Goal: Transaction & Acquisition: Purchase product/service

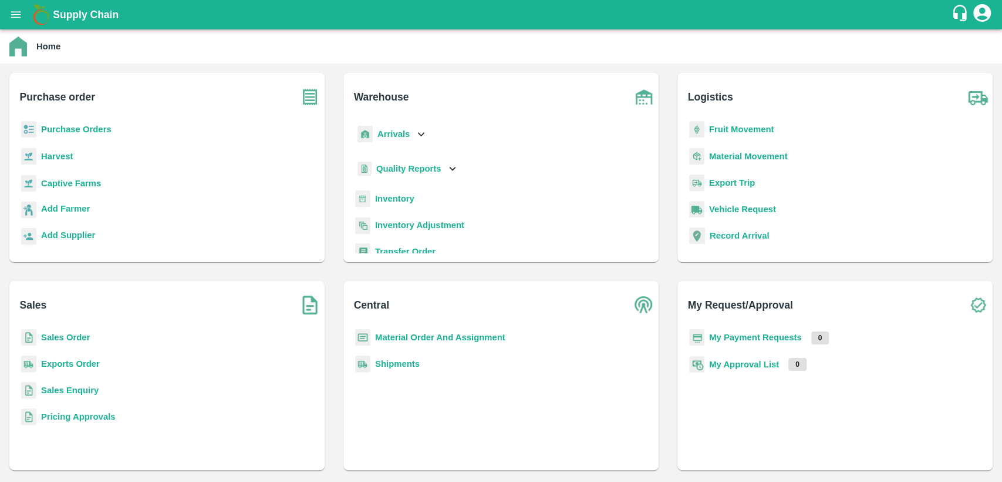
click at [72, 125] on b "Purchase Orders" at bounding box center [76, 129] width 70 height 9
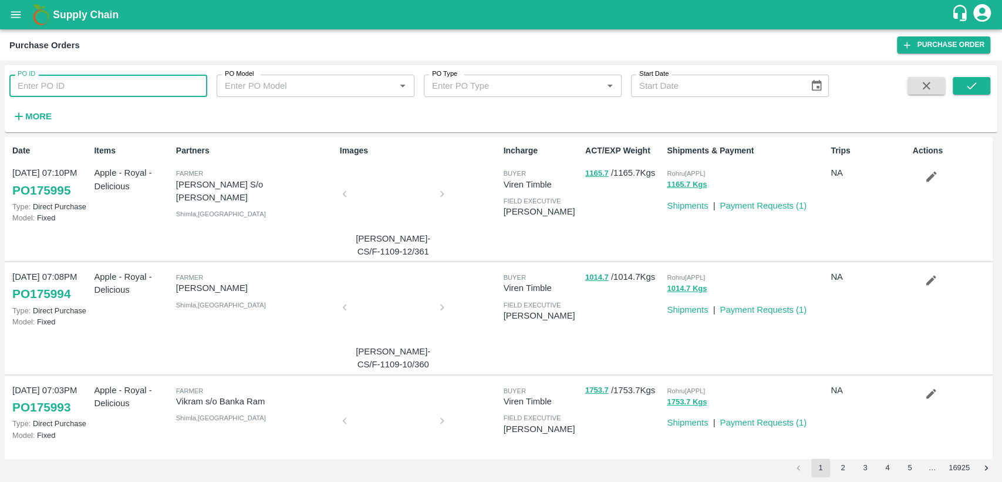
click at [167, 81] on input "PO ID" at bounding box center [108, 86] width 198 height 22
type input "175908"
click at [970, 83] on icon "submit" at bounding box center [971, 85] width 13 height 13
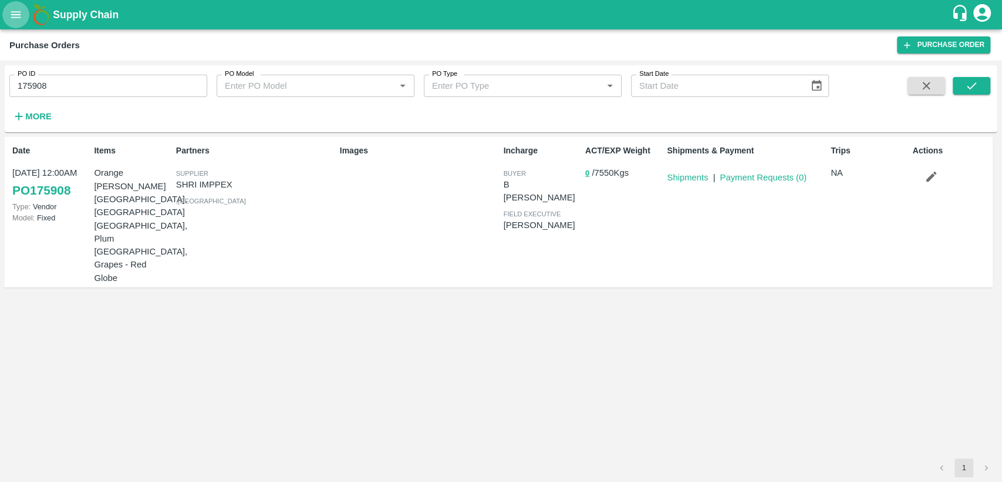
click at [11, 16] on icon "open drawer" at bounding box center [15, 14] width 13 height 13
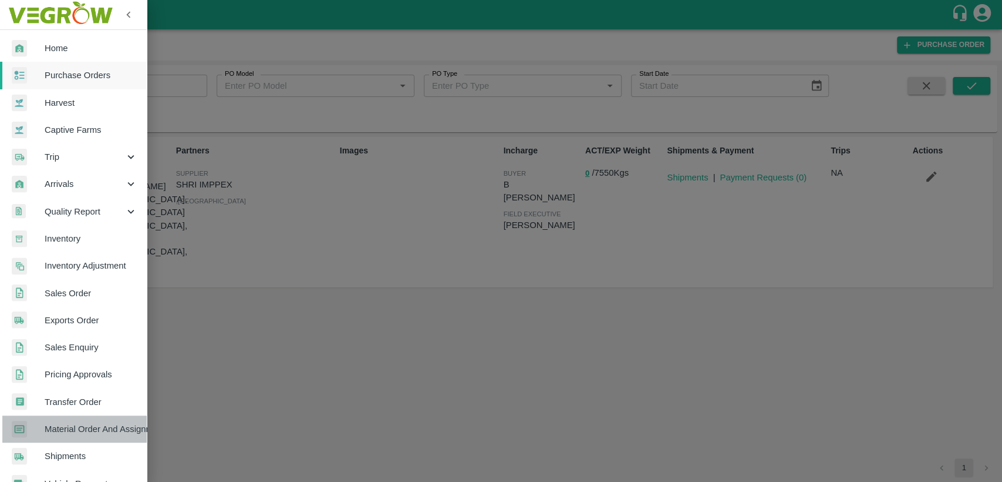
click at [80, 419] on link "Material Order And Assignment" at bounding box center [73, 428] width 147 height 27
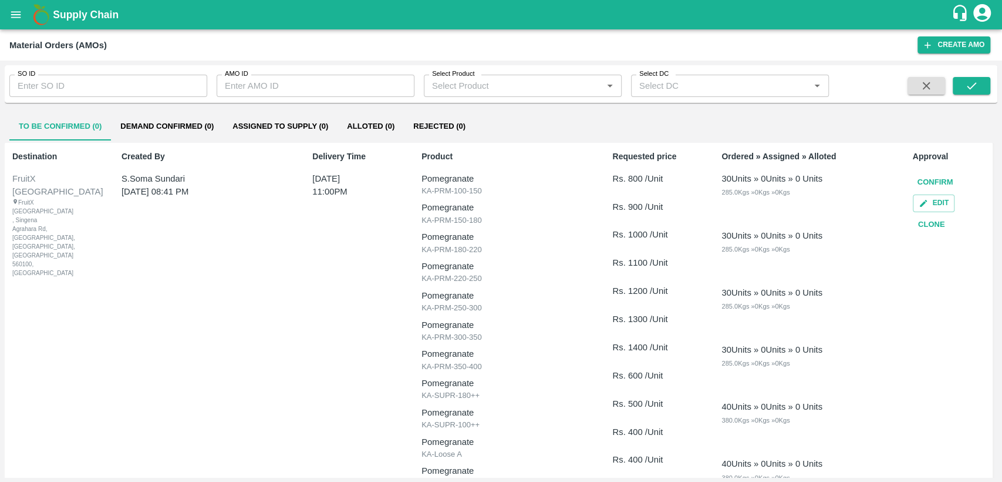
click at [80, 81] on input "SO ID" at bounding box center [108, 86] width 198 height 22
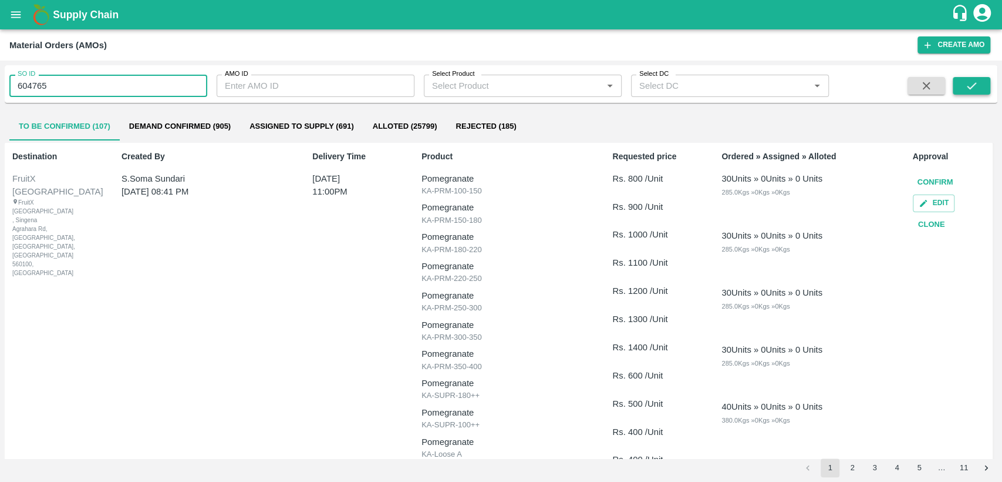
type input "604765"
click at [972, 84] on icon "submit" at bounding box center [971, 85] width 13 height 13
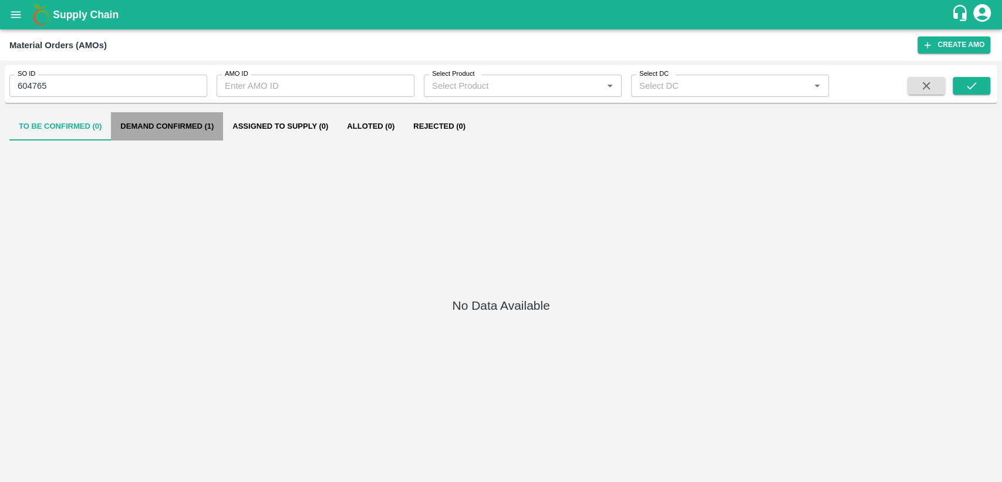
click at [175, 126] on button "Demand Confirmed (1)" at bounding box center [167, 126] width 112 height 28
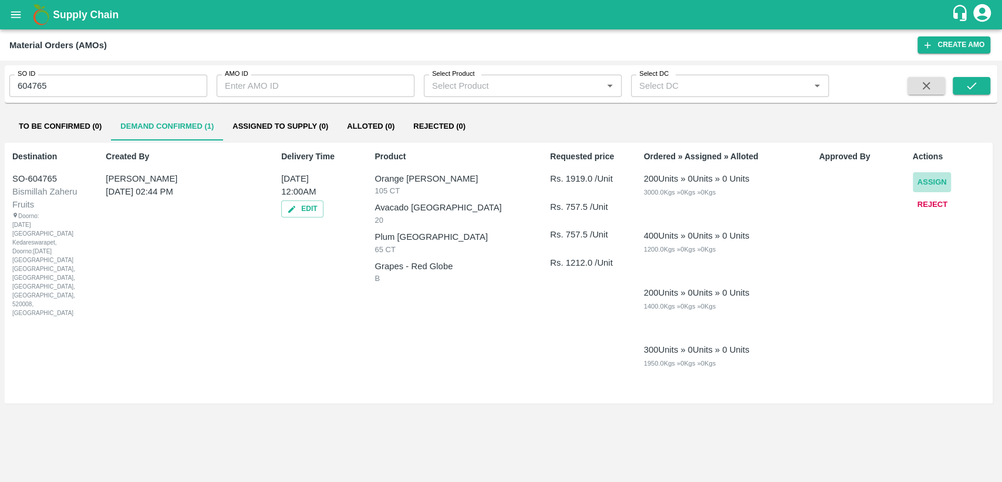
click at [937, 178] on button "Assign" at bounding box center [932, 182] width 39 height 21
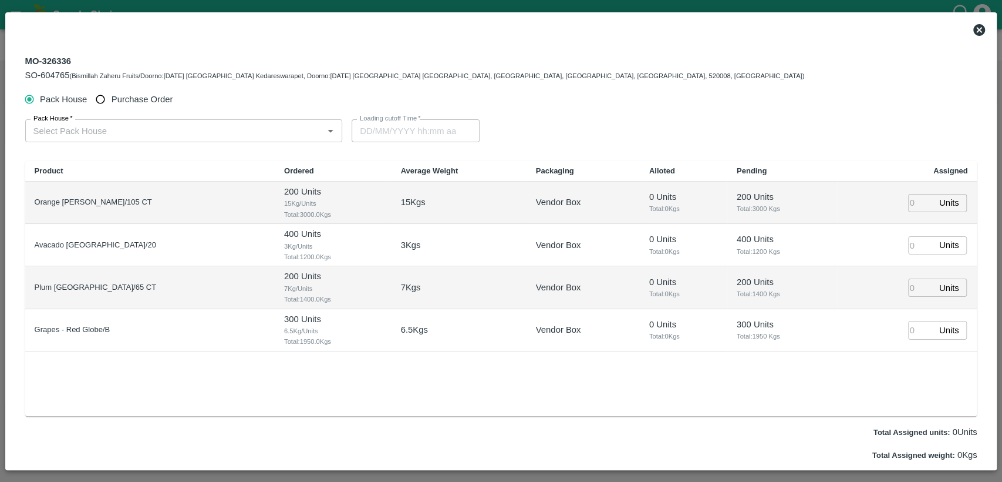
type input "14/09/2025 12:00 AM"
click at [96, 95] on input "Purchase Order" at bounding box center [101, 100] width 22 height 22
radio input "true"
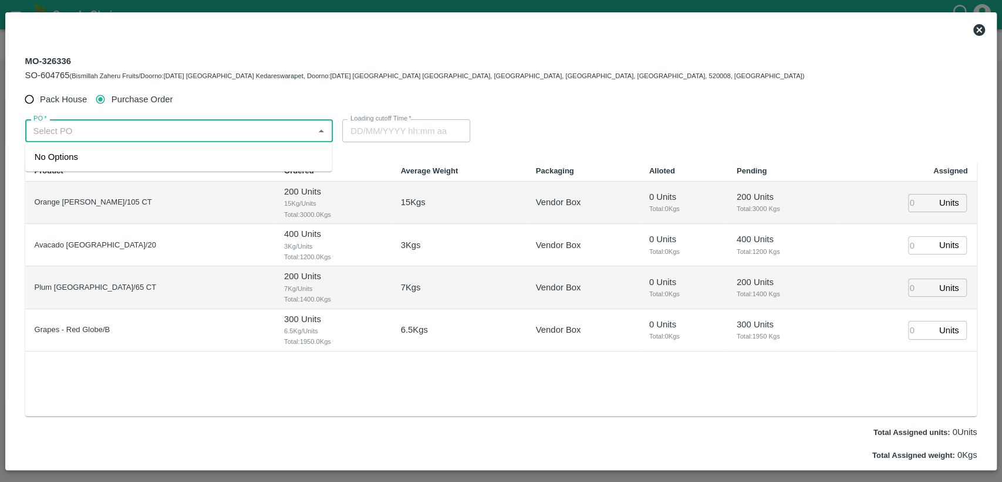
click at [102, 128] on input "PO   *" at bounding box center [170, 130] width 282 height 15
type input "175"
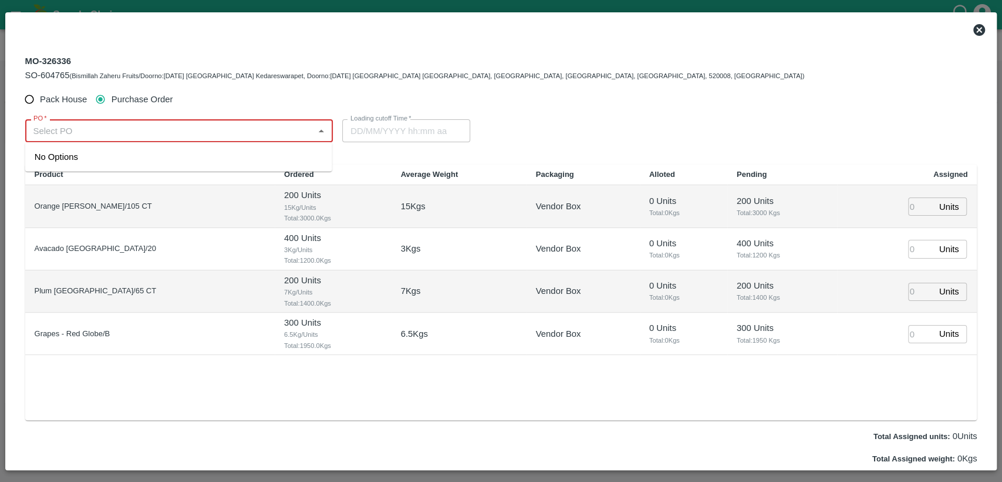
click at [83, 130] on input "PO   *" at bounding box center [170, 130] width 282 height 15
click at [113, 154] on div "PO-175908(SHRI IMPPEX-9444129937)" at bounding box center [114, 156] width 158 height 13
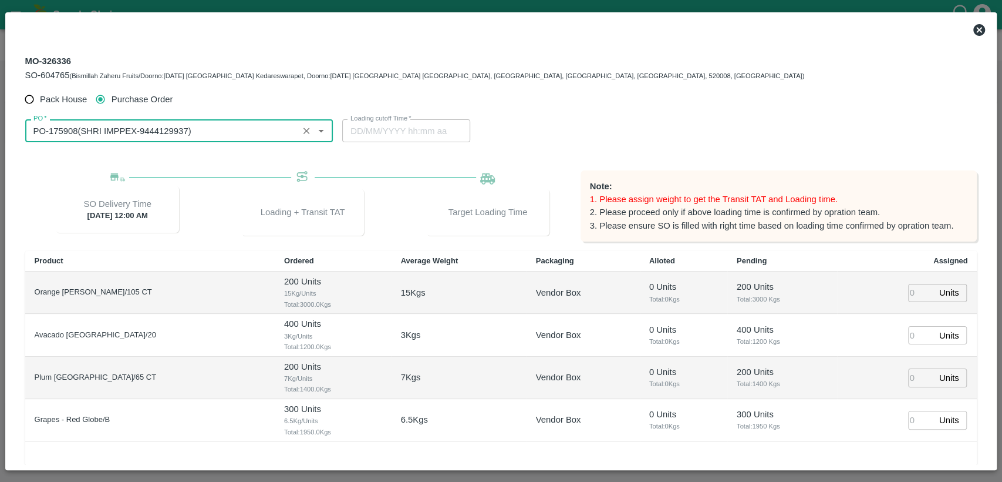
type input "PO-175908(SHRI IMPPEX-9444129937)"
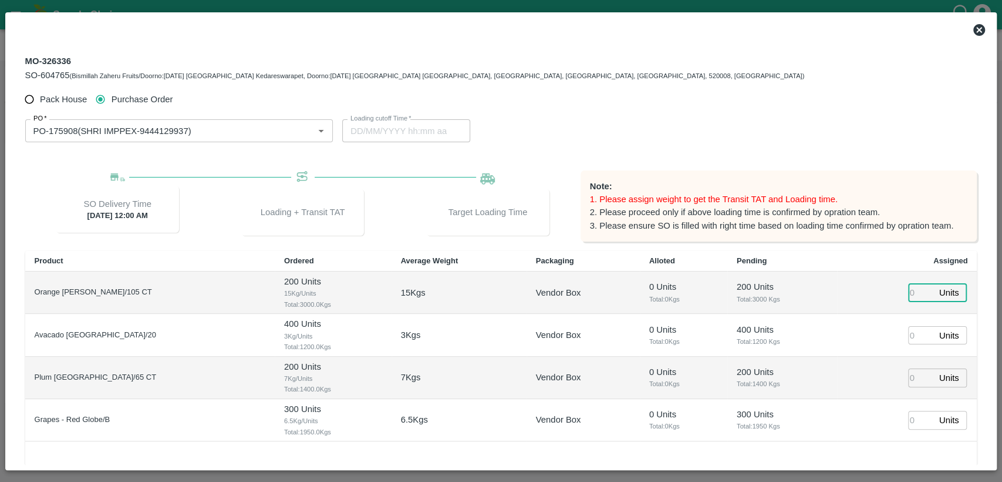
click at [912, 290] on input "number" at bounding box center [922, 293] width 26 height 18
type input "200"
click at [912, 339] on input "number" at bounding box center [922, 335] width 26 height 18
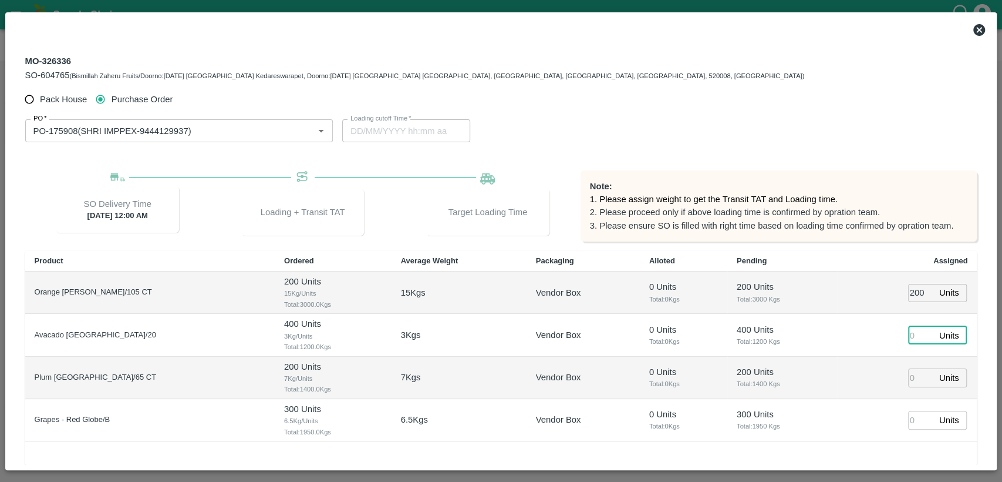
type input "13/09/2025 07:00 AM"
type input "400"
type input "13/09/2025 06:00 AM"
type input "400"
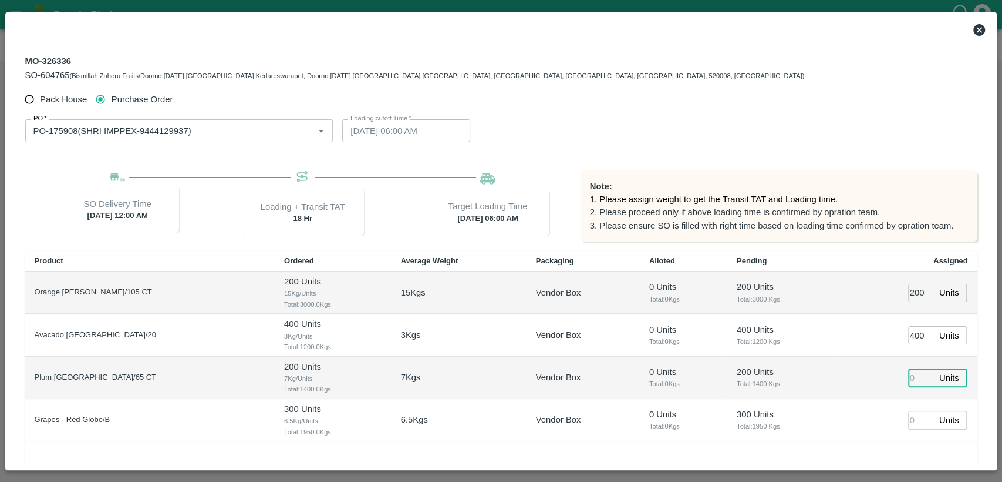
click at [913, 377] on input "number" at bounding box center [922, 377] width 26 height 18
type input "200"
click at [912, 417] on input "number" at bounding box center [922, 420] width 26 height 18
type input "300"
click at [943, 149] on div "PO   * PO   * Loading cutoff Time   * 13/09/2025 06:00 AM Loading cutoff Time" at bounding box center [501, 130] width 953 height 41
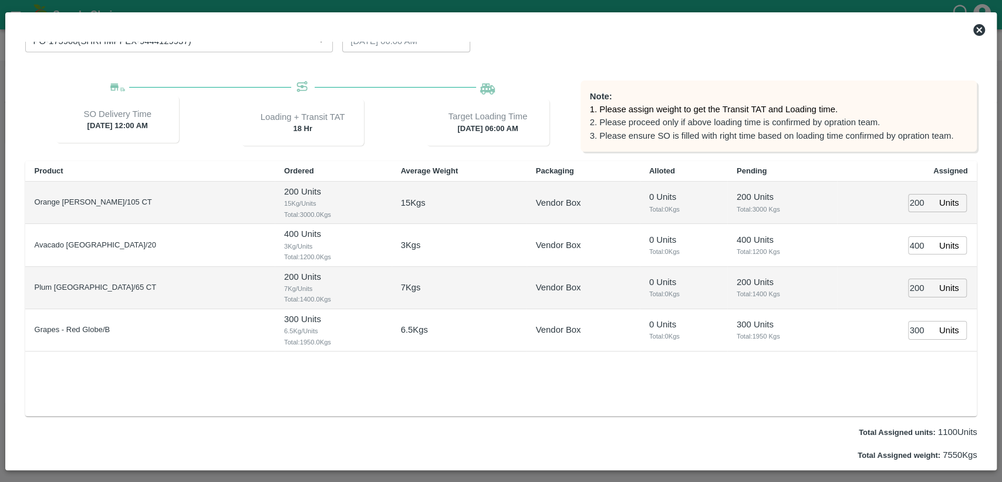
scroll to position [117, 0]
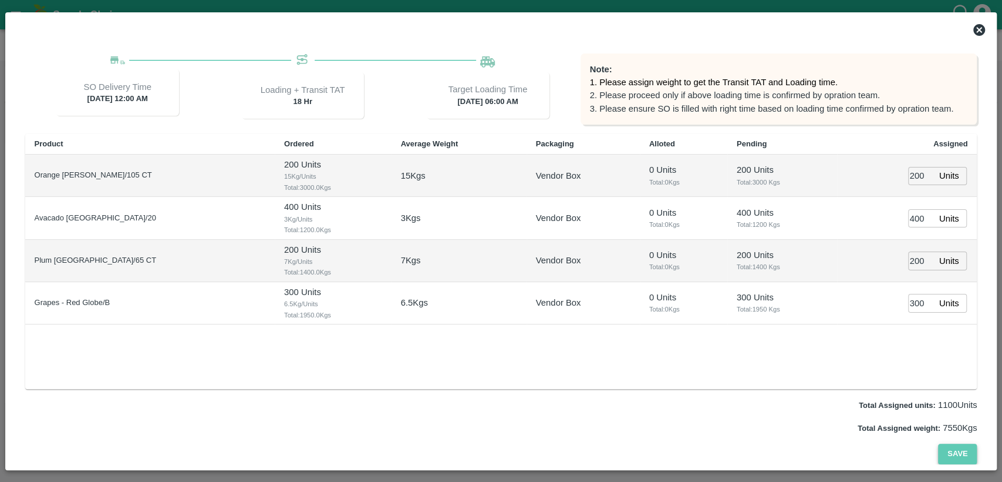
click at [956, 455] on button "Save" at bounding box center [957, 453] width 39 height 21
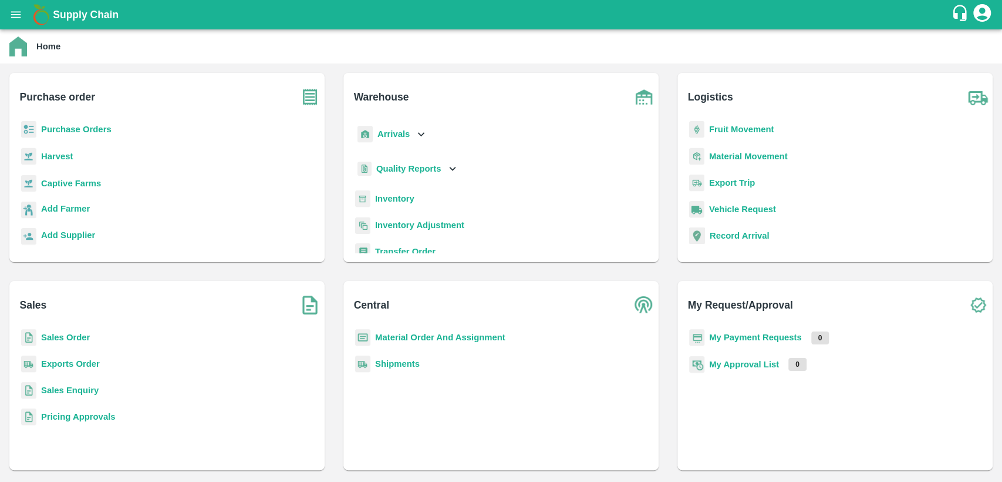
click at [72, 337] on b "Sales Order" at bounding box center [65, 336] width 49 height 9
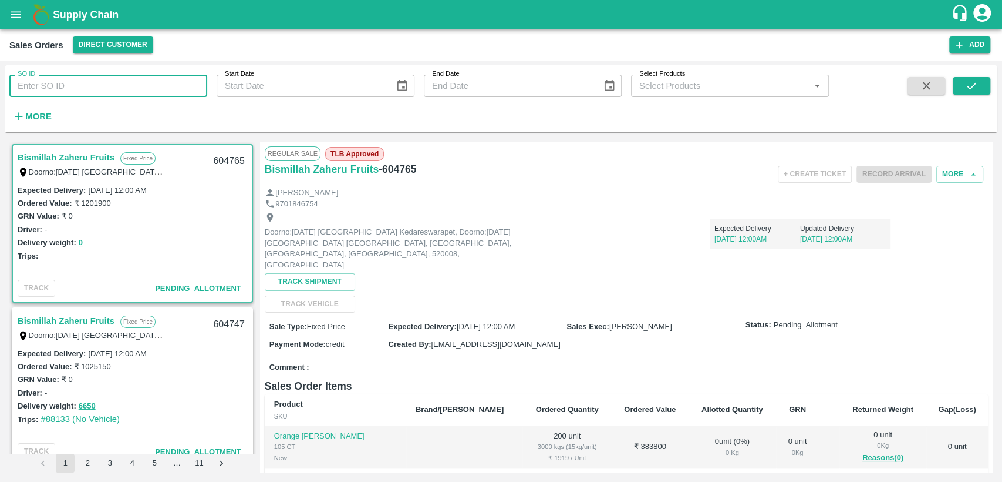
click at [154, 79] on input "SO ID" at bounding box center [108, 86] width 198 height 22
type input "604765"
click at [978, 89] on button "submit" at bounding box center [972, 86] width 38 height 18
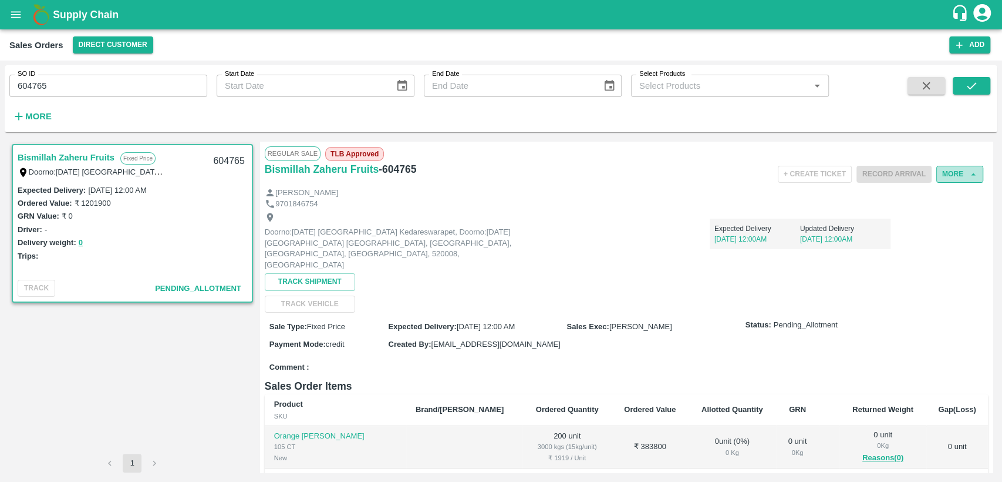
click at [956, 169] on button "More" at bounding box center [960, 174] width 47 height 17
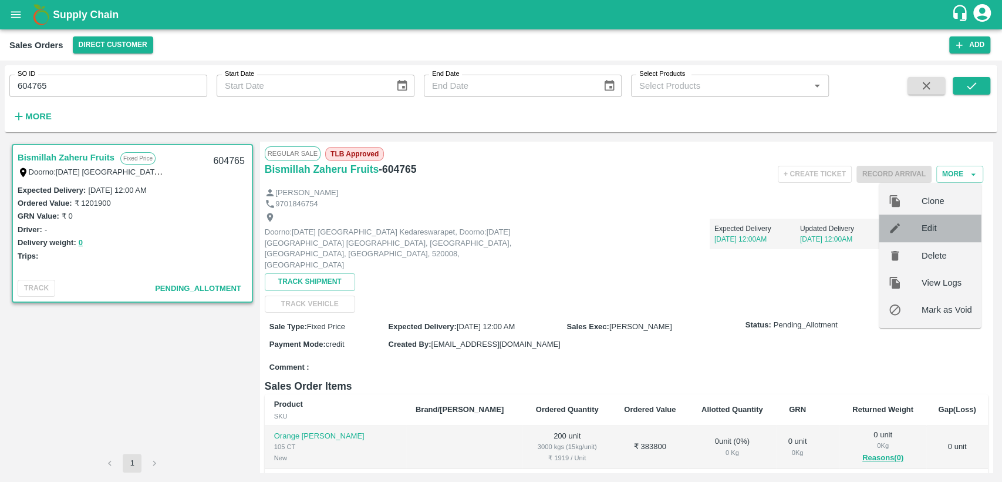
click at [930, 234] on span "Edit" at bounding box center [947, 227] width 51 height 13
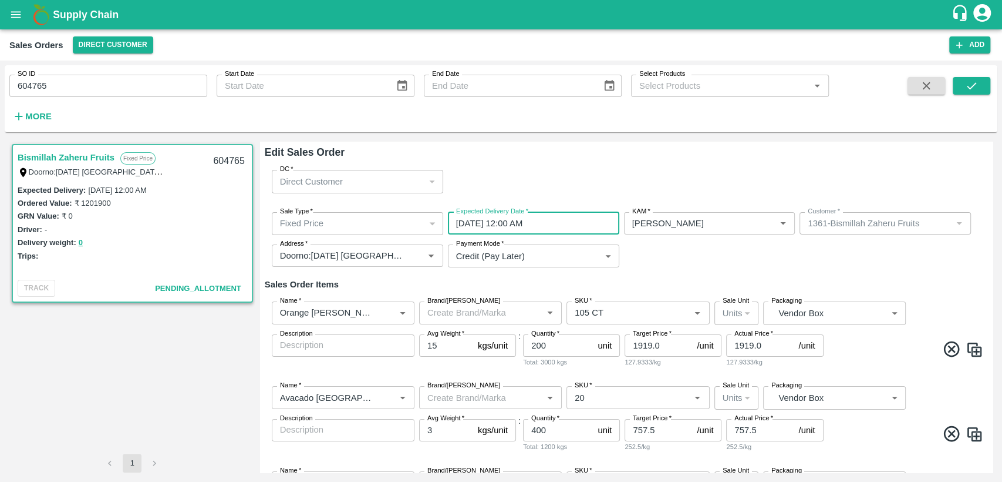
click at [564, 213] on input "14/09/2025 12:00 AM" at bounding box center [529, 223] width 163 height 22
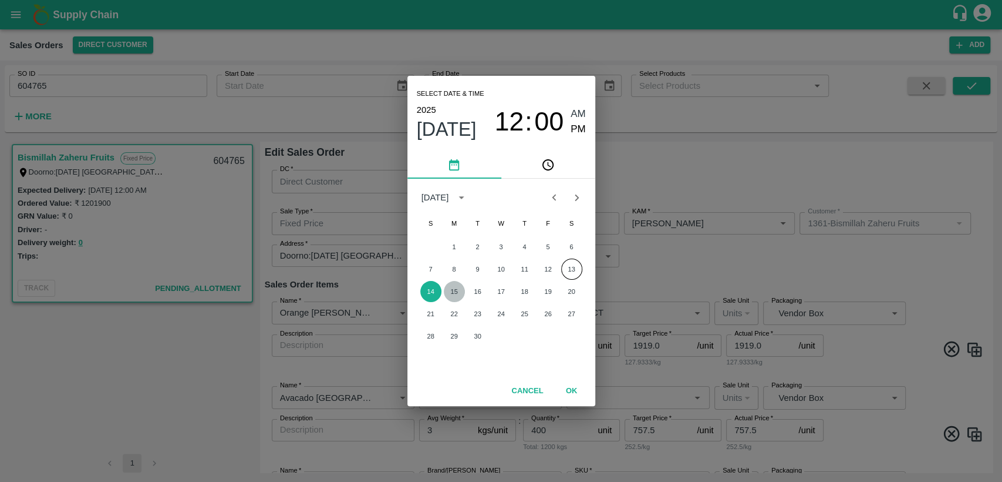
click at [456, 293] on button "15" at bounding box center [454, 291] width 21 height 21
type input "15/09/2025 12:00 AM"
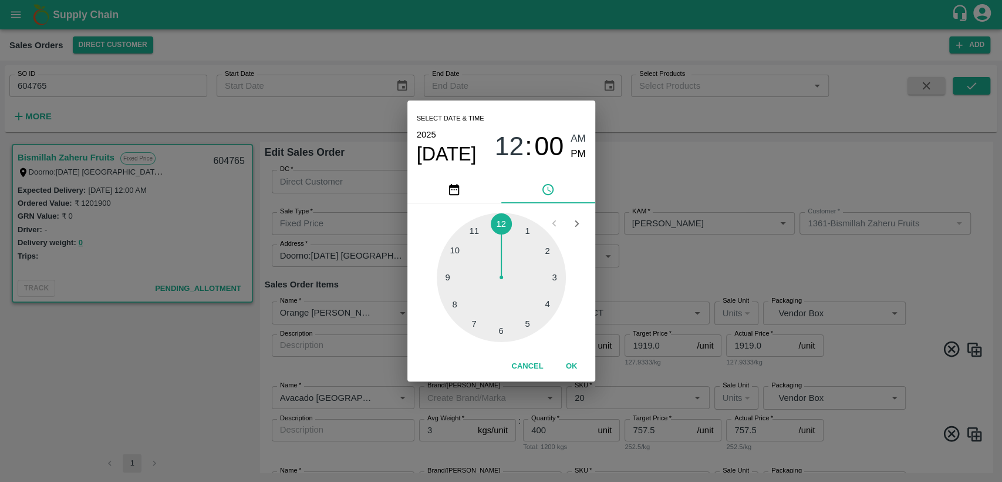
click at [815, 278] on div "Select date & time 2025 Sep 15 12 : 00 AM PM 1 2 3 4 5 6 7 8 9 10 11 12 Cancel …" at bounding box center [501, 241] width 1002 height 482
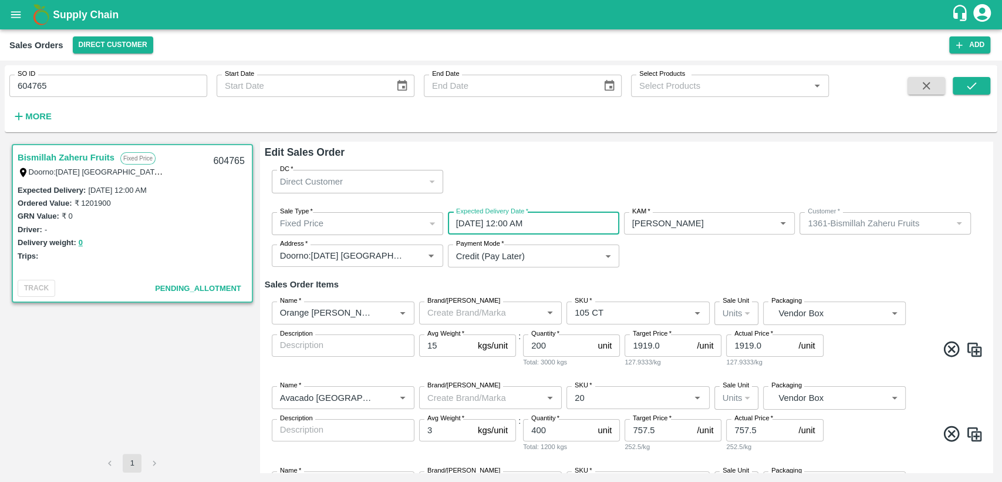
scroll to position [187, 0]
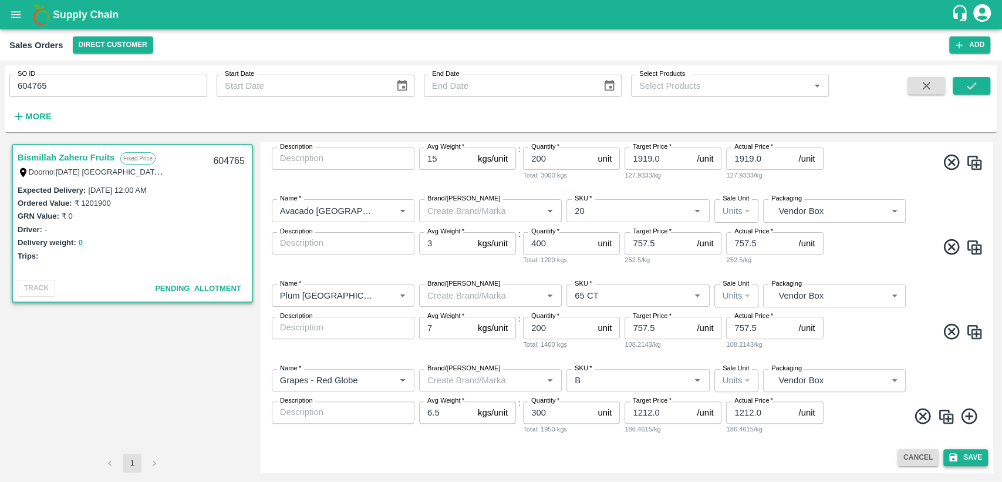
click at [967, 458] on button "Save" at bounding box center [966, 457] width 45 height 17
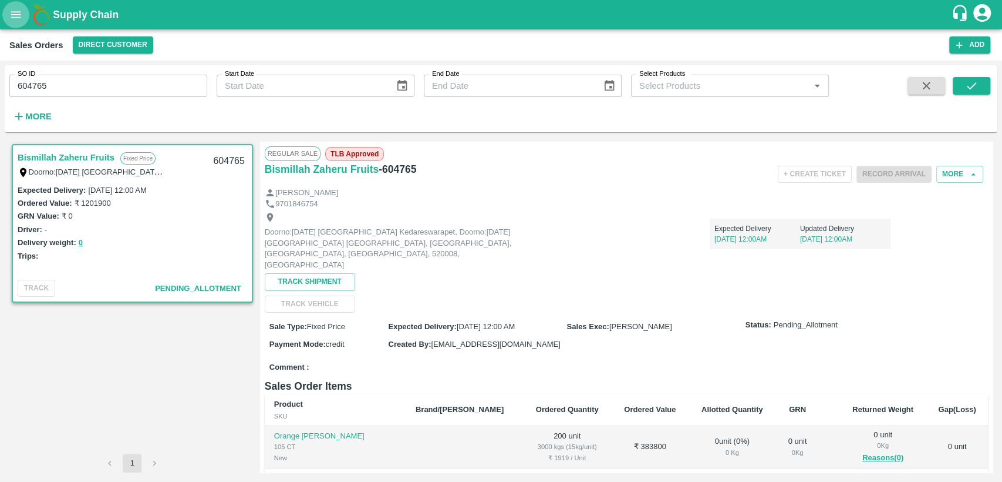
click at [3, 11] on button "open drawer" at bounding box center [15, 14] width 27 height 27
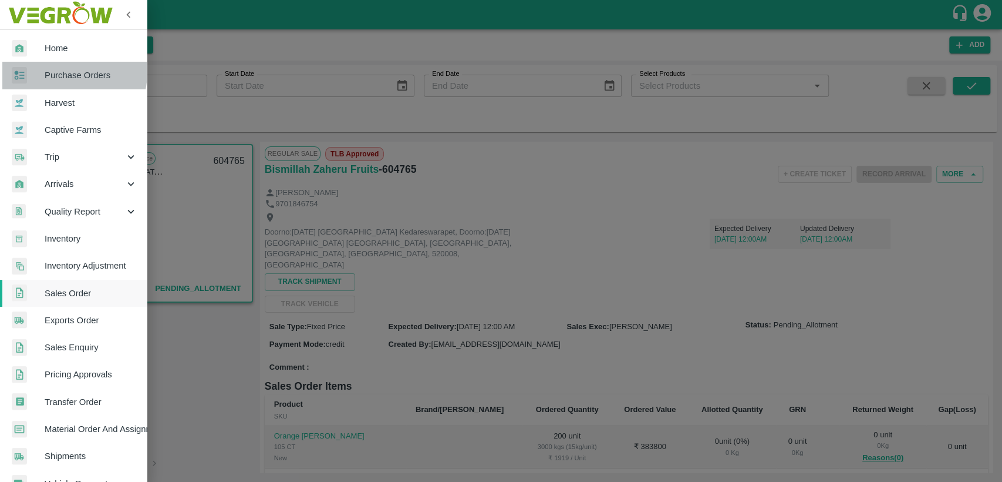
click at [66, 72] on span "Purchase Orders" at bounding box center [91, 75] width 93 height 13
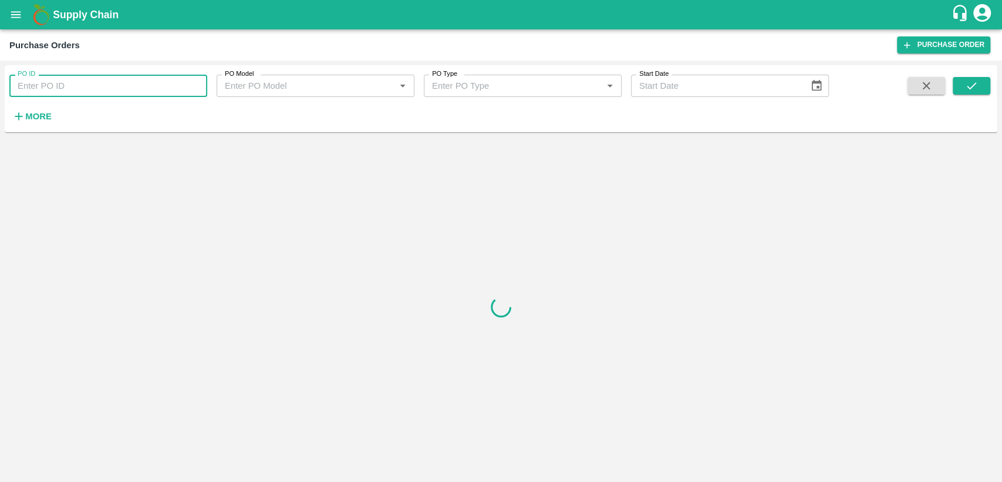
click at [58, 80] on input "PO ID" at bounding box center [108, 86] width 198 height 22
type input "175908"
click at [968, 88] on icon "submit" at bounding box center [971, 85] width 13 height 13
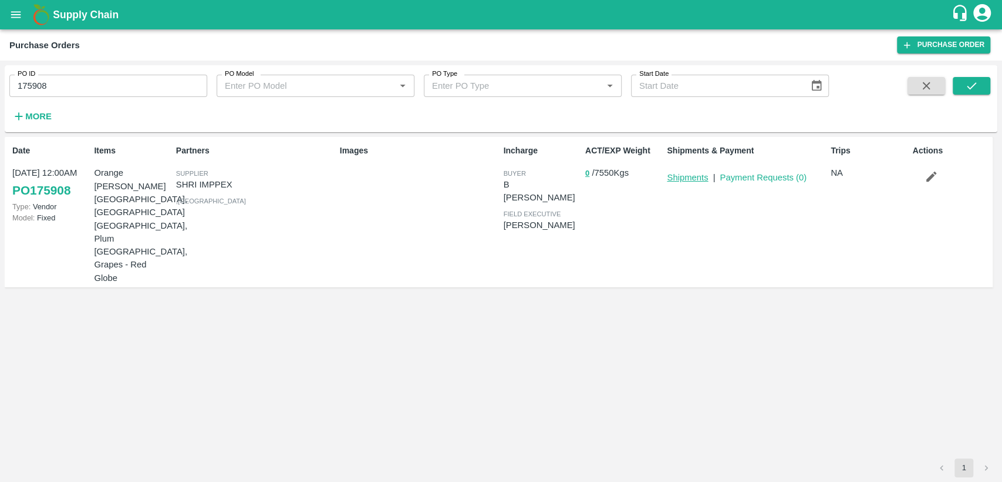
click at [672, 176] on link "Shipments" at bounding box center [687, 177] width 41 height 9
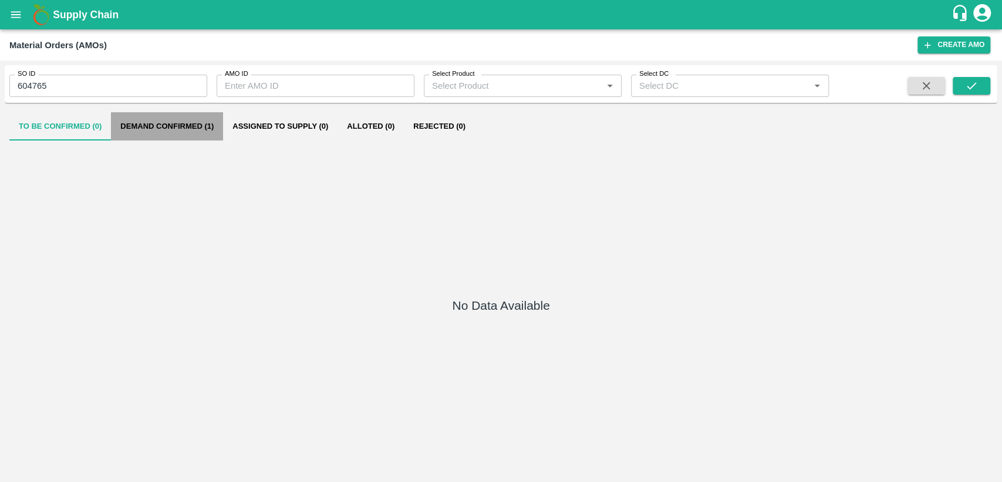
click at [186, 121] on button "Demand Confirmed (1)" at bounding box center [167, 126] width 112 height 28
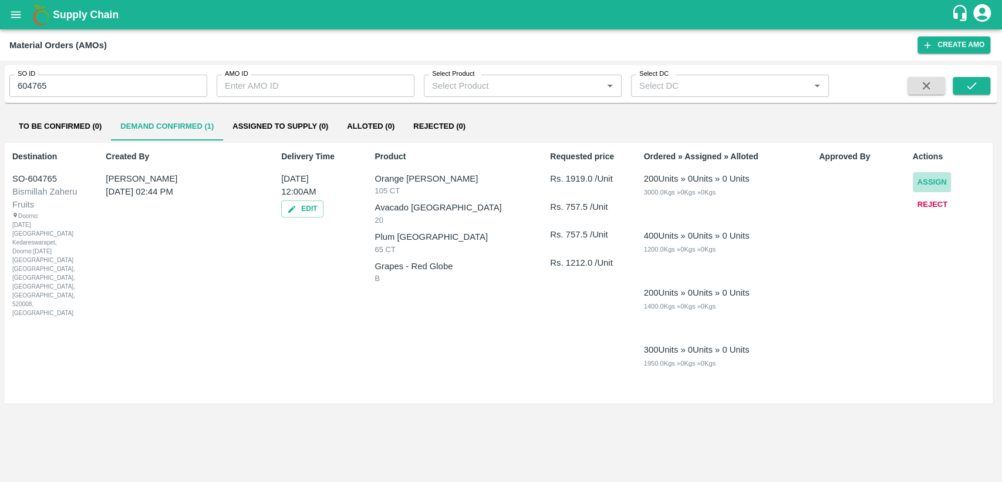
click at [931, 182] on button "Assign" at bounding box center [932, 182] width 39 height 21
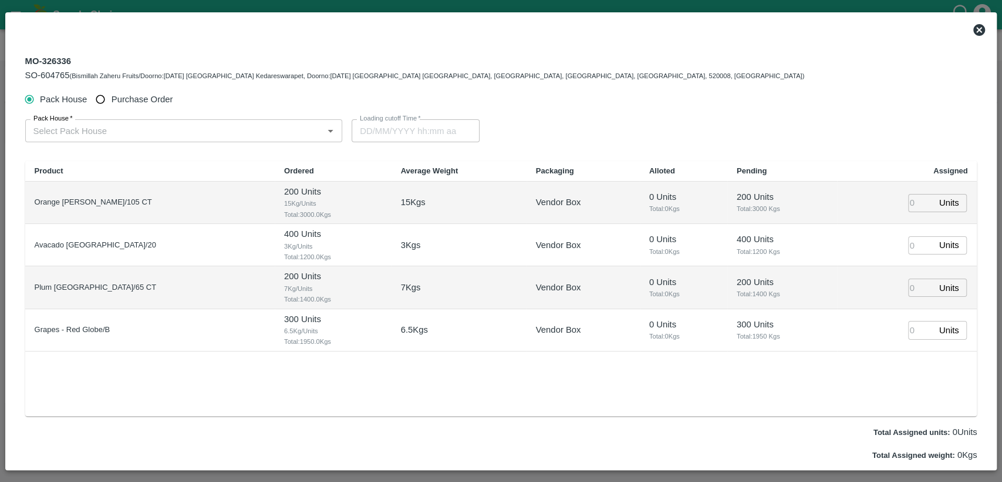
type input "15/09/2025 12:00 AM"
click at [920, 206] on input "number" at bounding box center [922, 203] width 26 height 18
type input "200"
type input "14/09/2025 10:00 PM"
click at [916, 245] on input "number" at bounding box center [922, 245] width 26 height 18
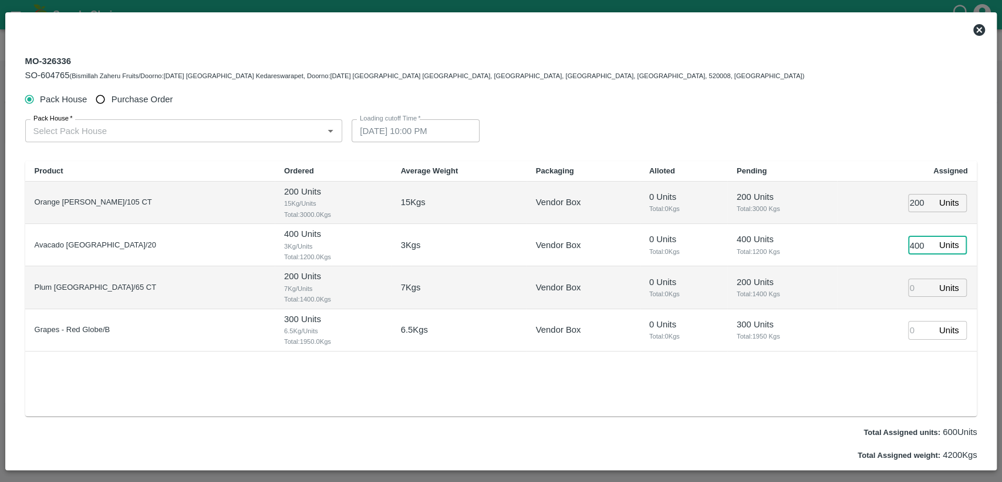
type input "400"
click at [915, 286] on input "number" at bounding box center [922, 287] width 26 height 18
type input "2"
type input "14/09/2025 09:00 PM"
type input "200"
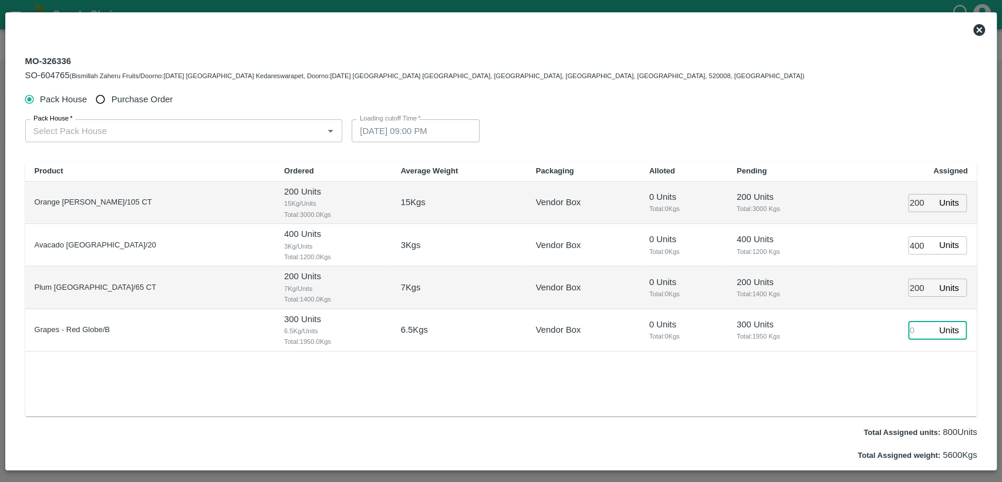
click at [914, 333] on input "number" at bounding box center [922, 330] width 26 height 18
type input "300"
click at [895, 131] on div "Pack House   * Pack House   * Loading cutoff Time   * 14/09/2025 09:00 PM Loadi…" at bounding box center [501, 130] width 953 height 41
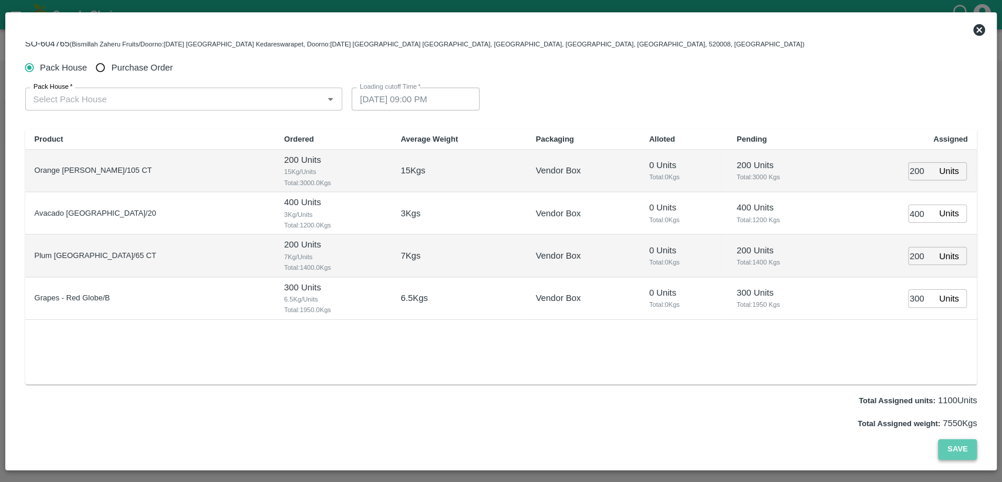
click at [944, 451] on button "Save" at bounding box center [957, 449] width 39 height 21
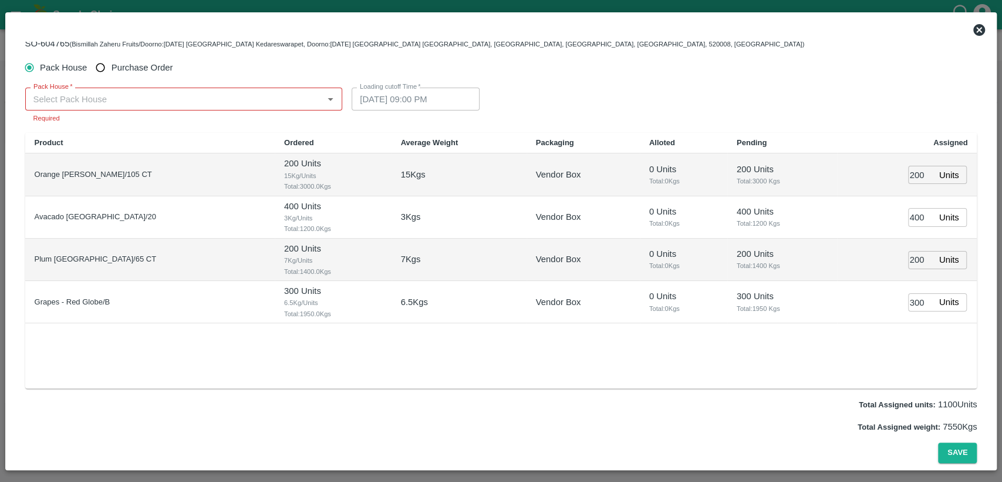
click at [146, 65] on span "Purchase Order" at bounding box center [143, 67] width 62 height 13
click at [112, 65] on input "Purchase Order" at bounding box center [101, 68] width 22 height 22
radio input "true"
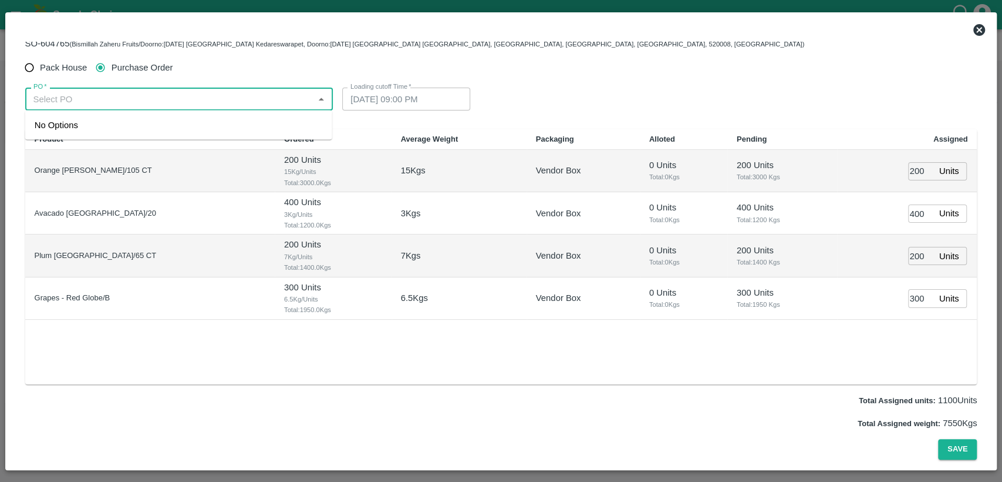
click at [142, 106] on input "PO   *" at bounding box center [170, 98] width 282 height 15
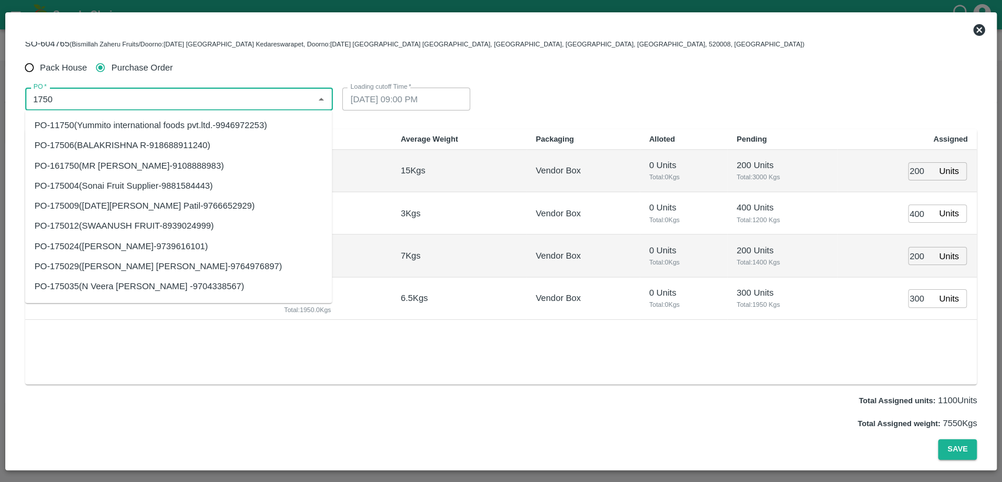
type input "1750"
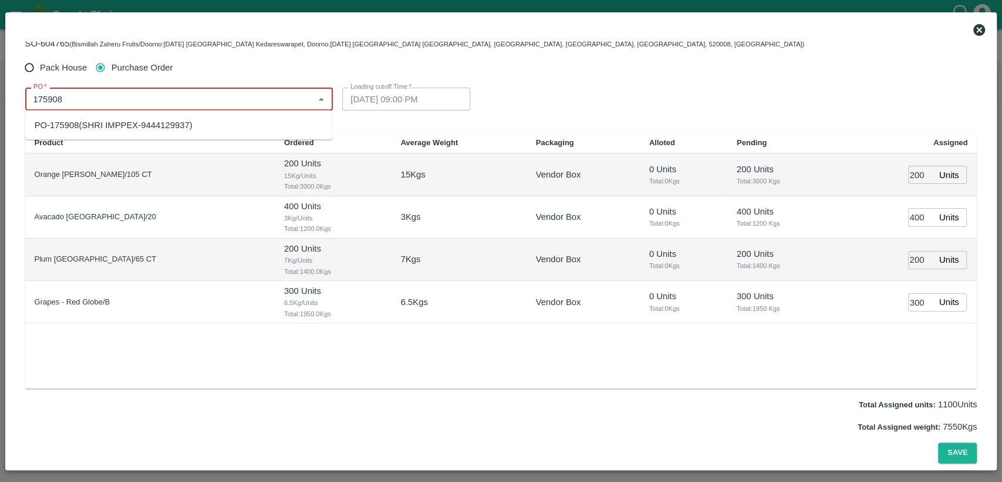
click at [164, 125] on div "PO-175908(SHRI IMPPEX-9444129937)" at bounding box center [114, 125] width 158 height 13
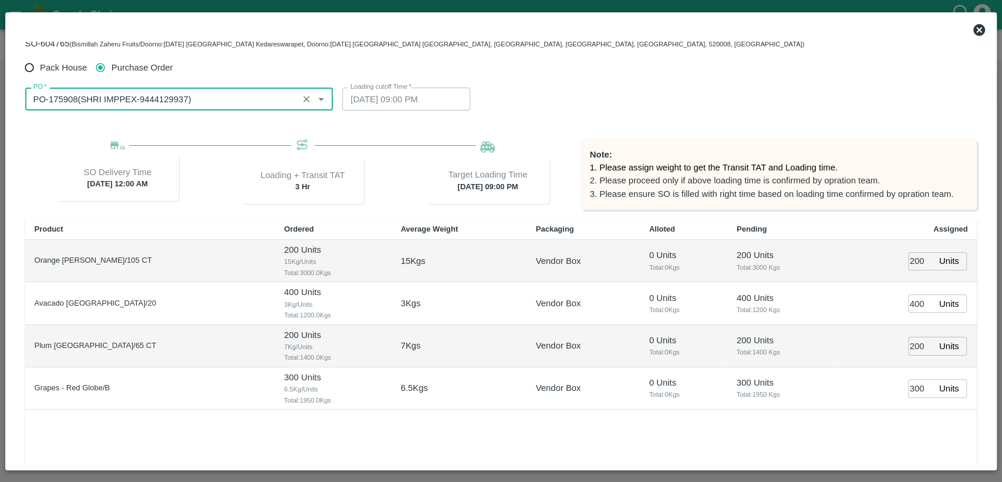
scroll to position [117, 0]
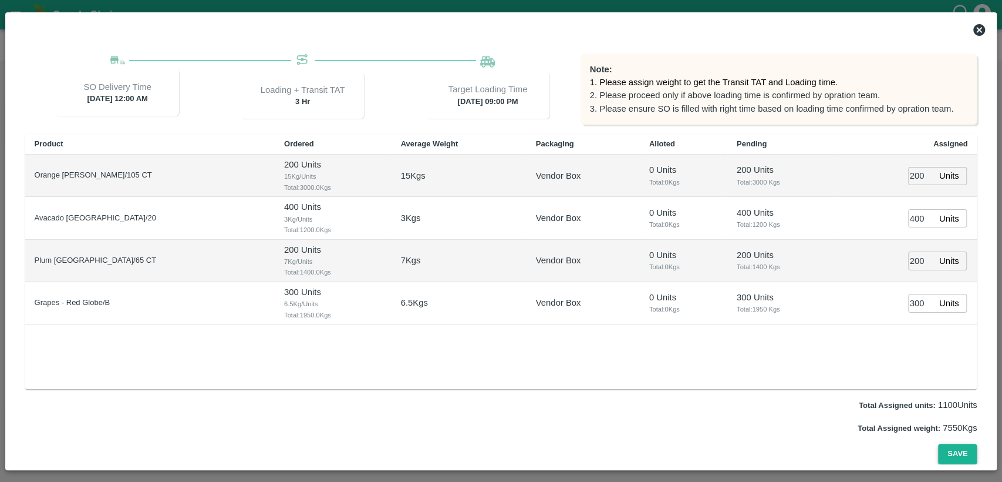
type input "PO-175908(SHRI IMPPEX-9444129937)"
click at [957, 451] on button "Save" at bounding box center [957, 453] width 39 height 21
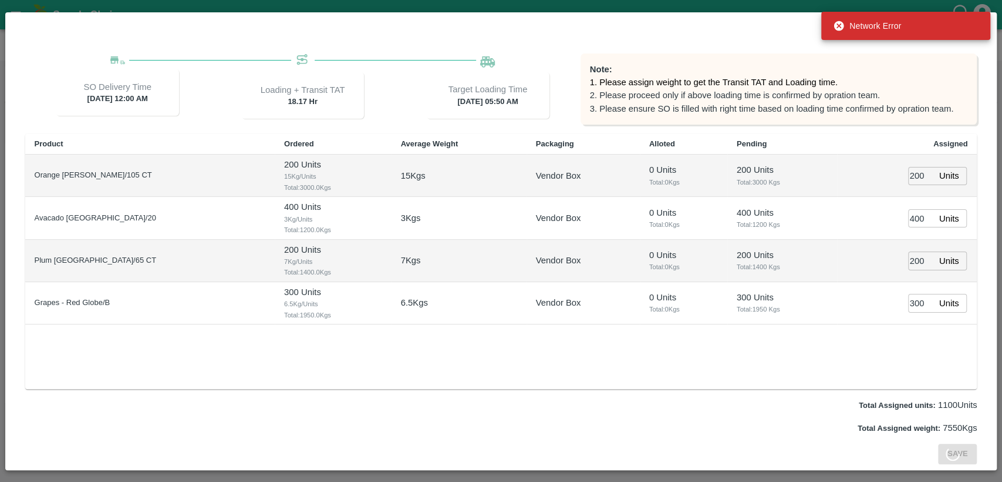
type input "14/09/2025 05:50 AM"
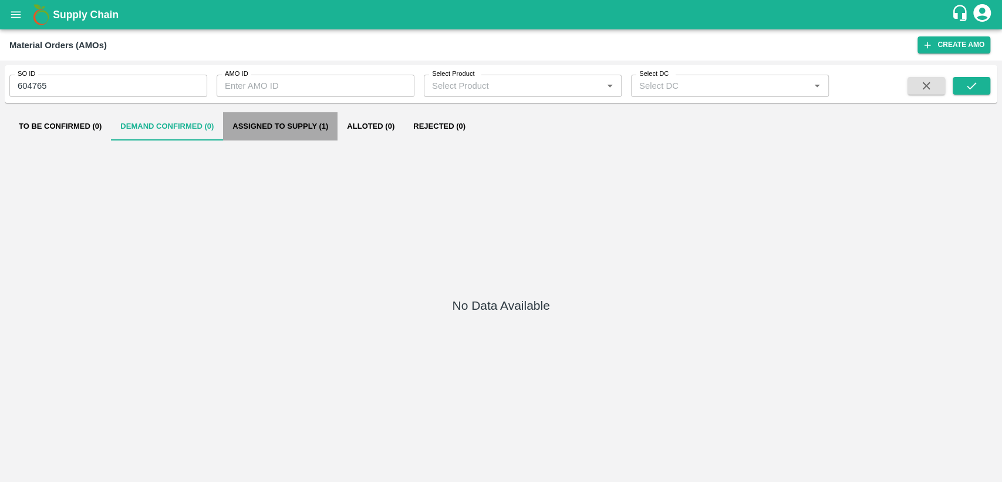
click at [315, 130] on button "Assigned to Supply (1)" at bounding box center [280, 126] width 115 height 28
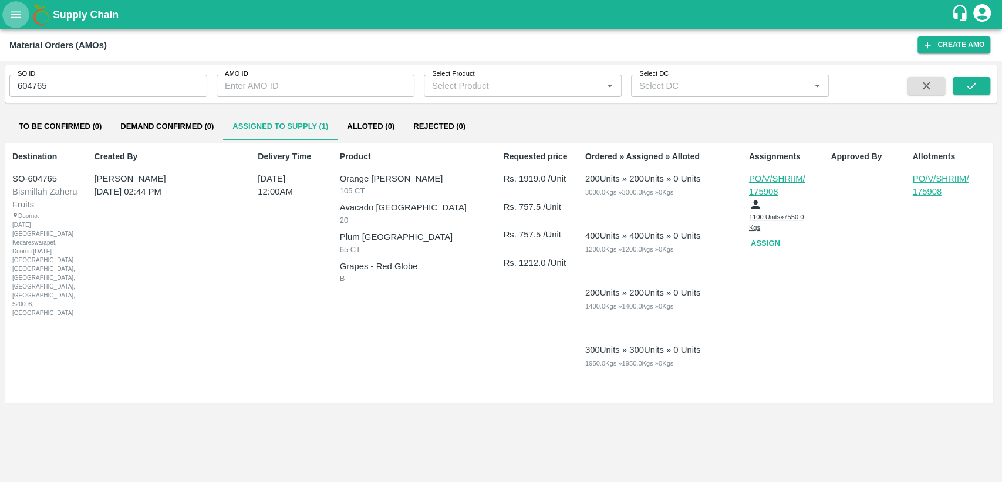
click at [17, 15] on icon "open drawer" at bounding box center [16, 14] width 10 height 6
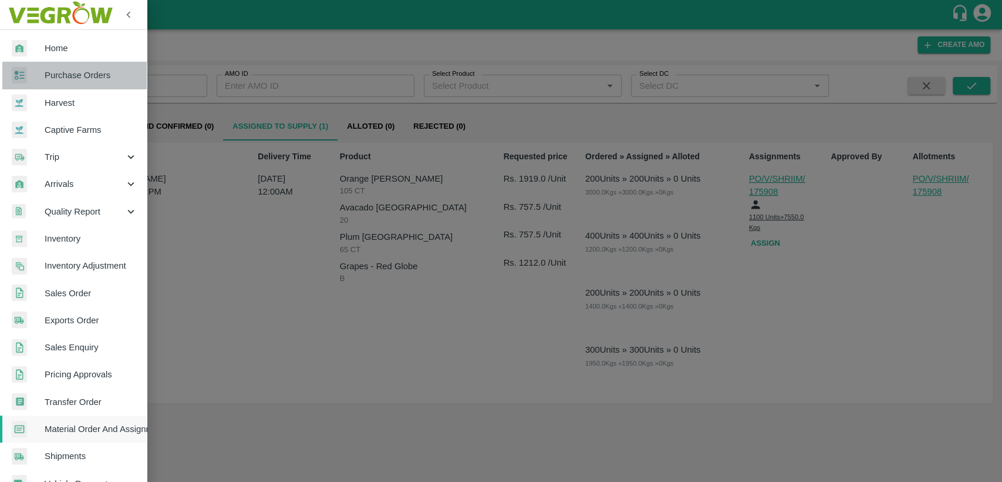
click at [93, 79] on span "Purchase Orders" at bounding box center [91, 75] width 93 height 13
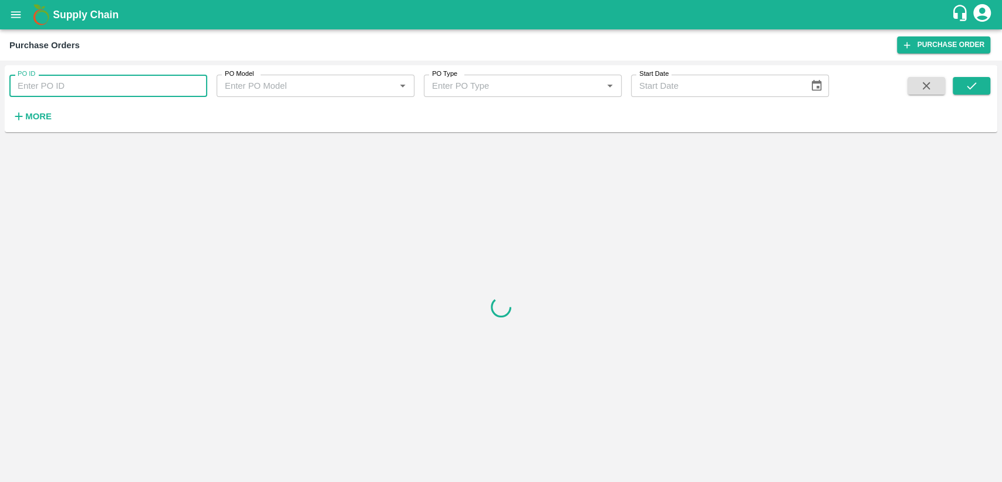
click at [93, 83] on input "PO ID" at bounding box center [108, 86] width 198 height 22
type input "175908"
click at [973, 85] on icon "submit" at bounding box center [971, 85] width 9 height 7
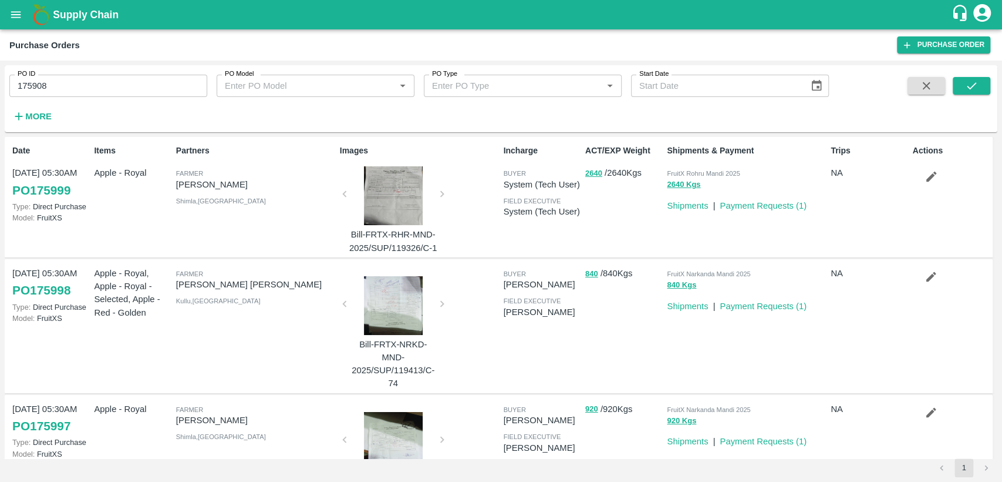
click at [841, 185] on div "Trips NA" at bounding box center [867, 197] width 82 height 114
click at [965, 92] on button "submit" at bounding box center [972, 86] width 38 height 18
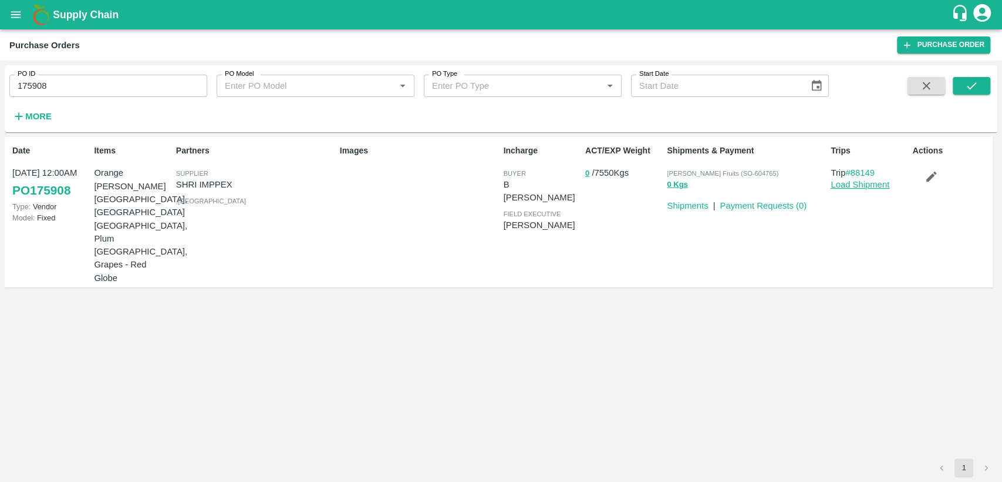
click at [857, 185] on link "Load Shipment" at bounding box center [860, 184] width 59 height 9
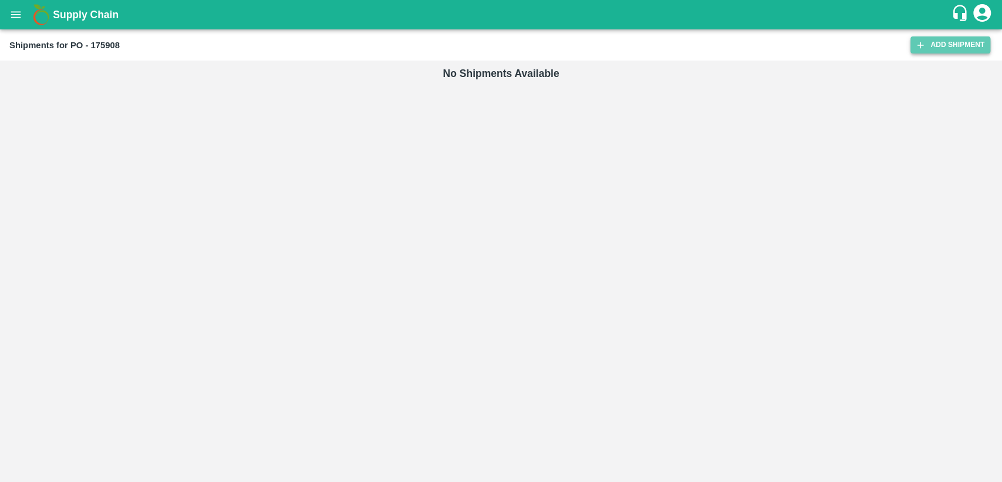
click at [942, 48] on link "Add Shipment" at bounding box center [951, 44] width 80 height 17
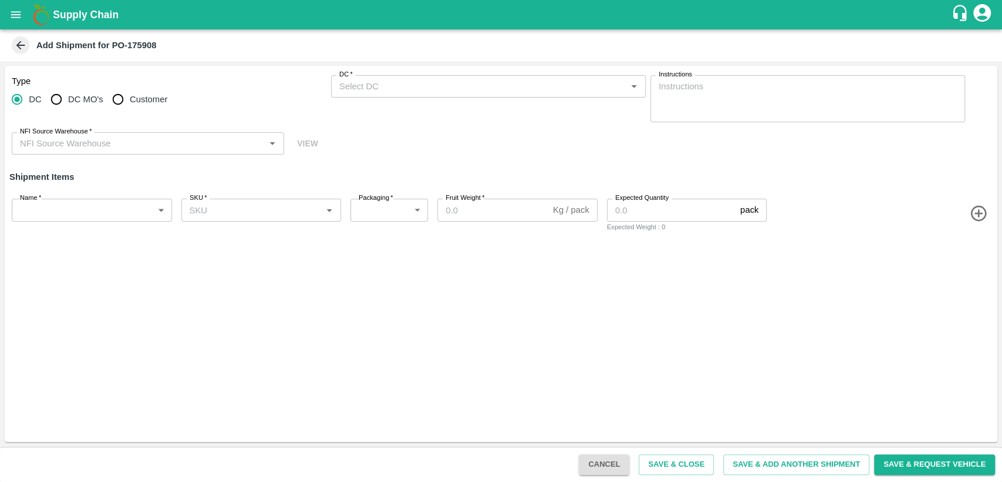
click at [119, 95] on input "Customer" at bounding box center [117, 99] width 23 height 23
radio input "true"
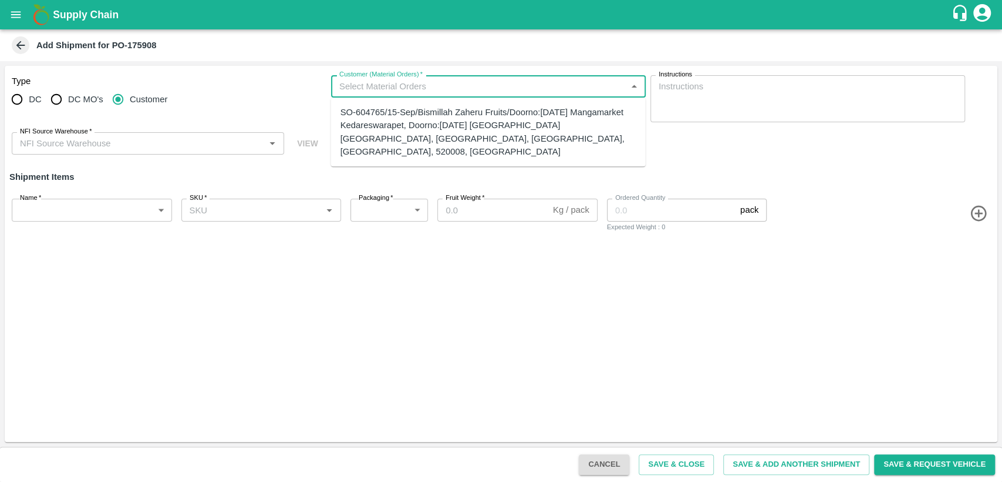
click at [399, 89] on input "Customer (Material Orders)   *" at bounding box center [479, 86] width 288 height 15
click at [412, 131] on div "SO-604765/15-Sep/Bismillah Zaheru Fruits/Doorno:[DATE] Mangamarket Kedareswarap…" at bounding box center [489, 132] width 296 height 52
type input "SO-604765/15-Sep/Bismillah Zaheru Fruits/Doorno:[DATE] Mangamarket Kedareswarap…"
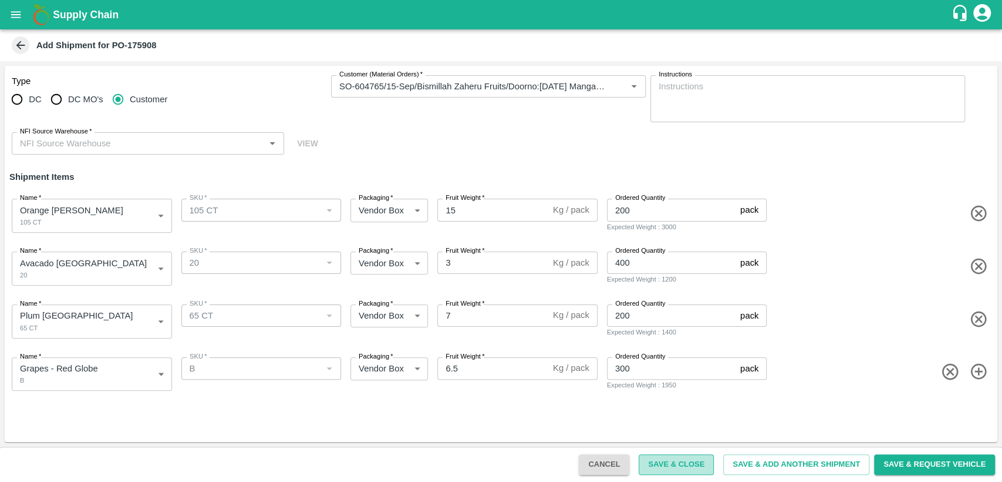
click at [693, 462] on button "Save & Close" at bounding box center [676, 464] width 75 height 21
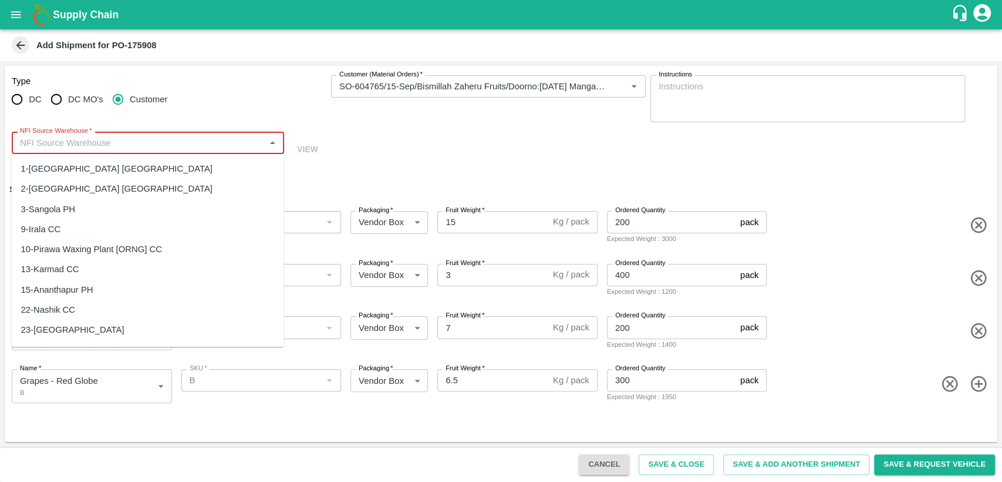
click at [154, 144] on input "NFI Source Warehouse   *" at bounding box center [138, 142] width 246 height 15
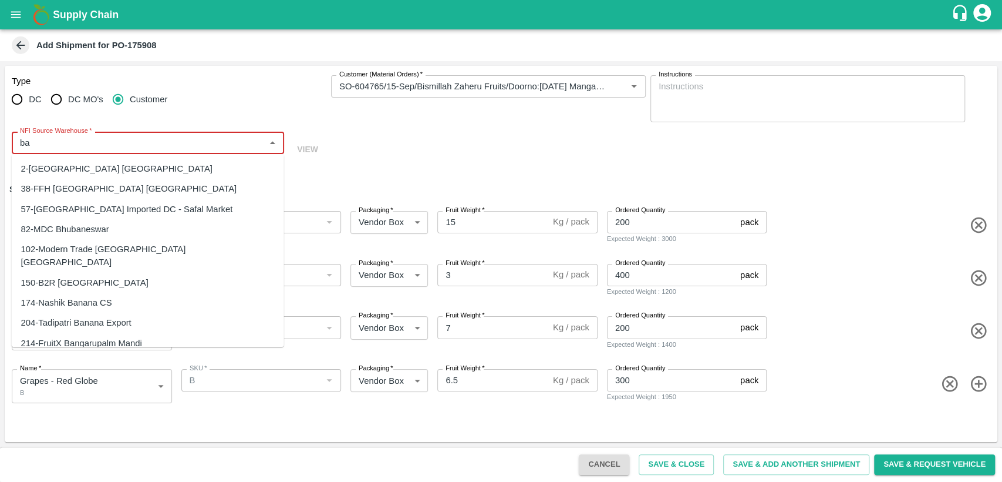
type input "b"
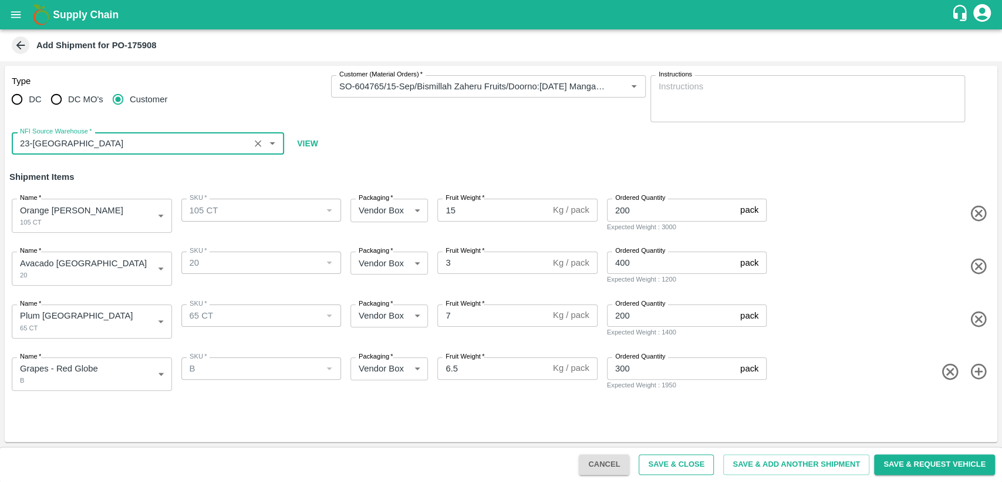
type input "23-[GEOGRAPHIC_DATA]"
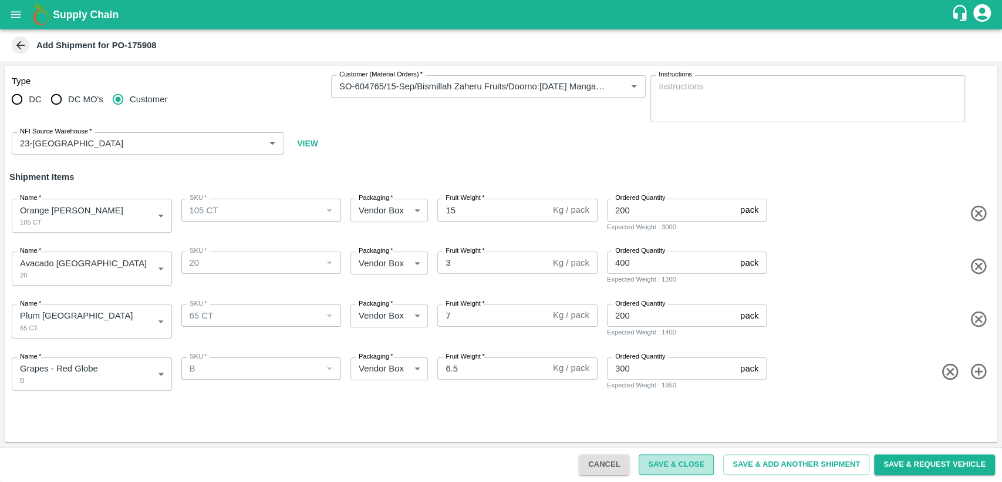
click at [668, 466] on button "Save & Close" at bounding box center [676, 464] width 75 height 21
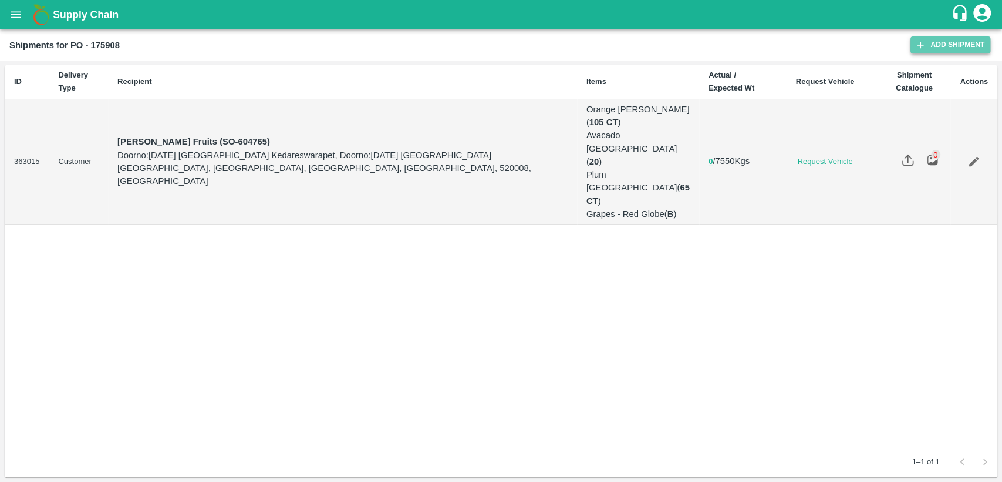
click at [964, 41] on link "Add Shipment" at bounding box center [951, 44] width 80 height 17
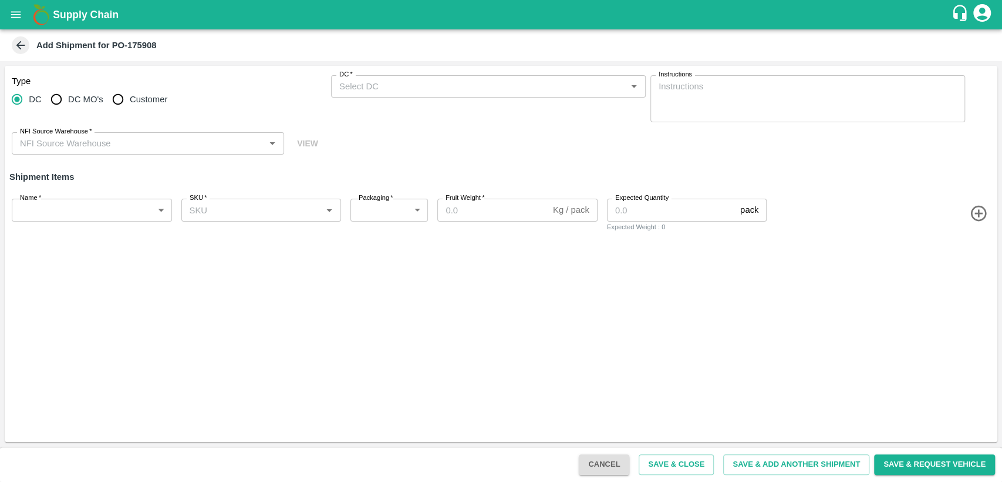
click at [21, 48] on icon at bounding box center [20, 45] width 13 height 13
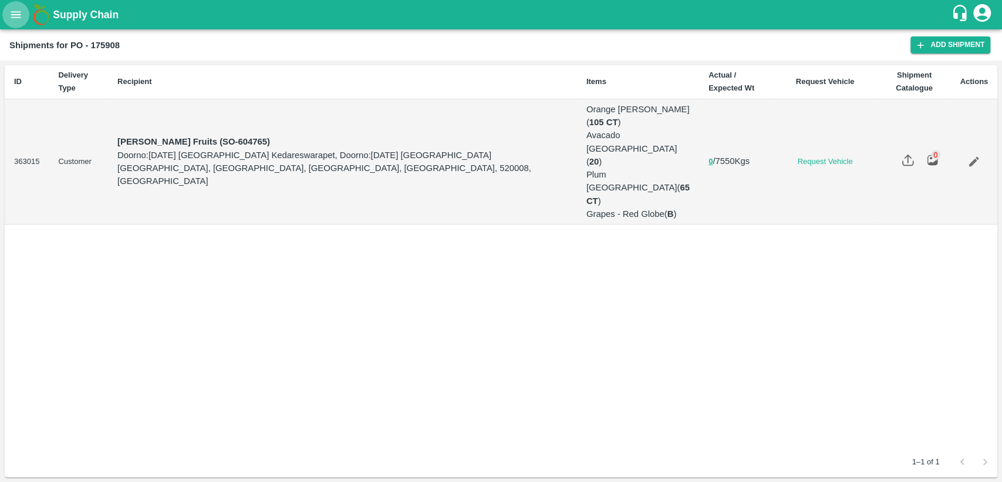
click at [12, 17] on icon "open drawer" at bounding box center [16, 14] width 10 height 6
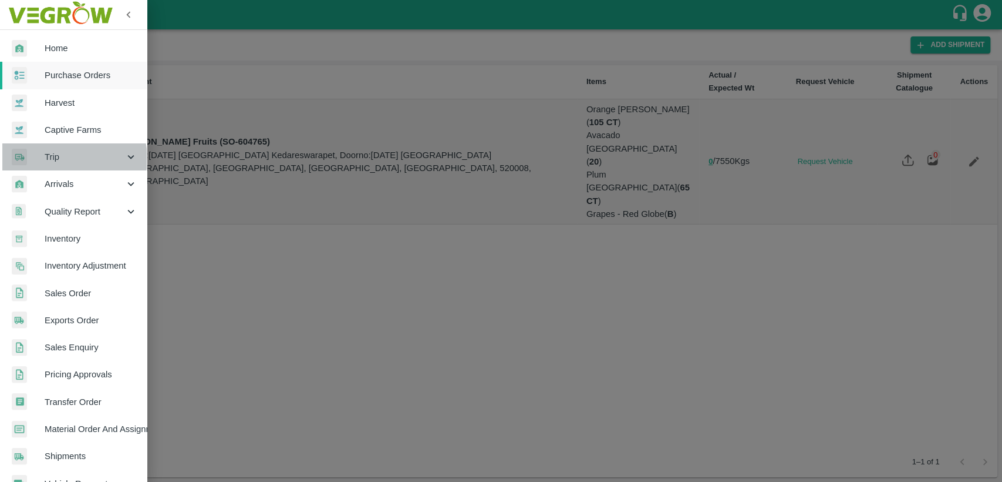
click at [70, 158] on span "Trip" at bounding box center [85, 156] width 80 height 13
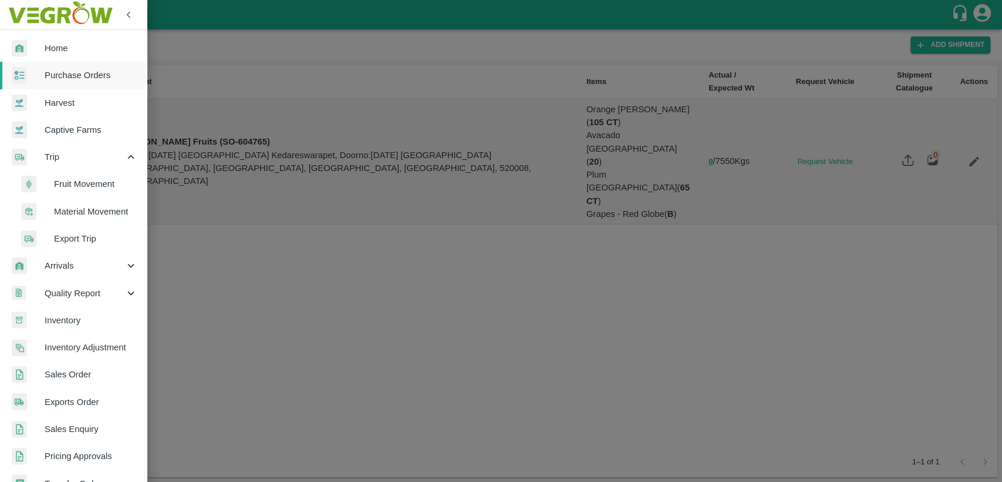
click at [76, 184] on span "Fruit Movement" at bounding box center [95, 183] width 83 height 13
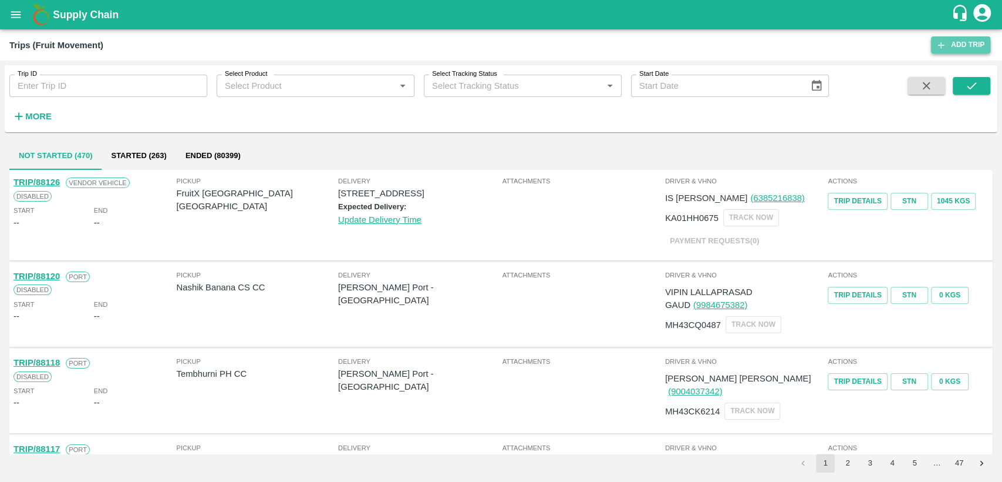
click at [961, 46] on link "Add Trip" at bounding box center [960, 44] width 59 height 17
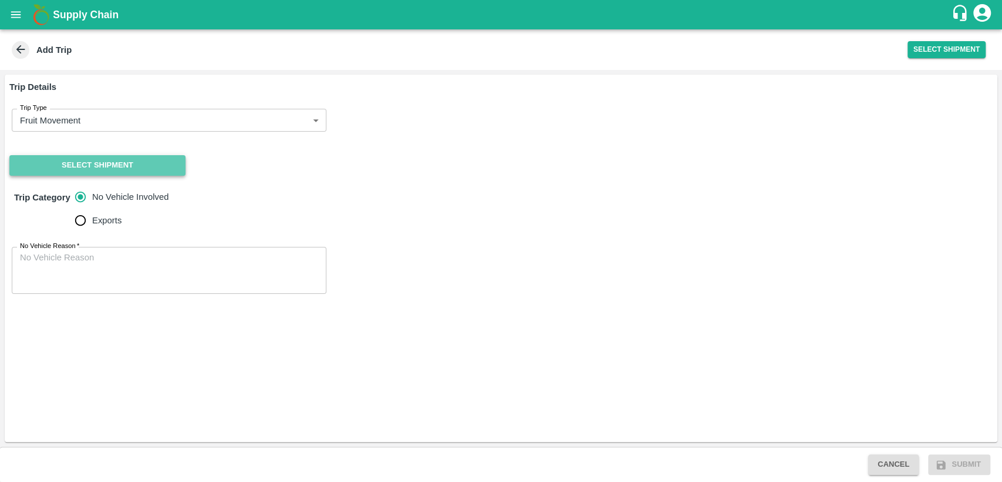
click at [142, 161] on button "Select Shipment" at bounding box center [97, 165] width 176 height 21
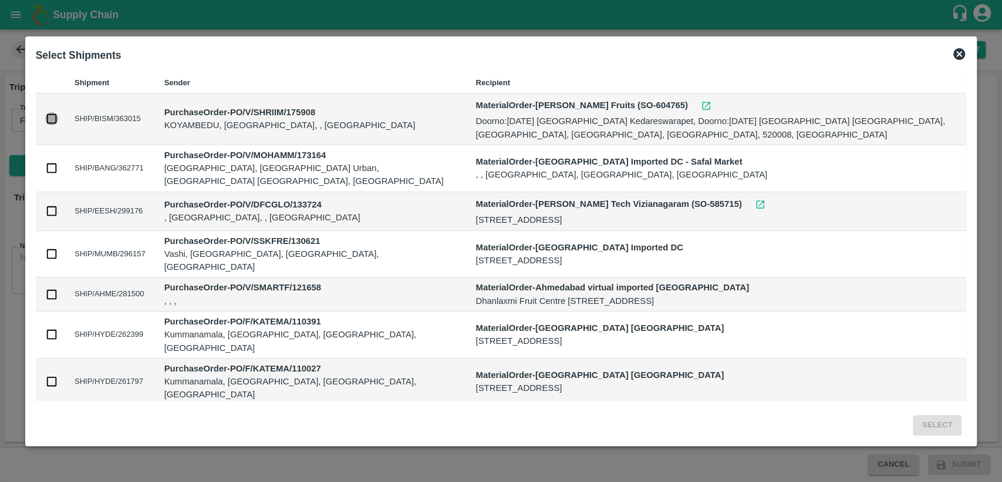
click at [53, 120] on input "checkbox" at bounding box center [51, 118] width 13 height 13
checkbox input "true"
click at [938, 423] on button "Select" at bounding box center [937, 425] width 49 height 21
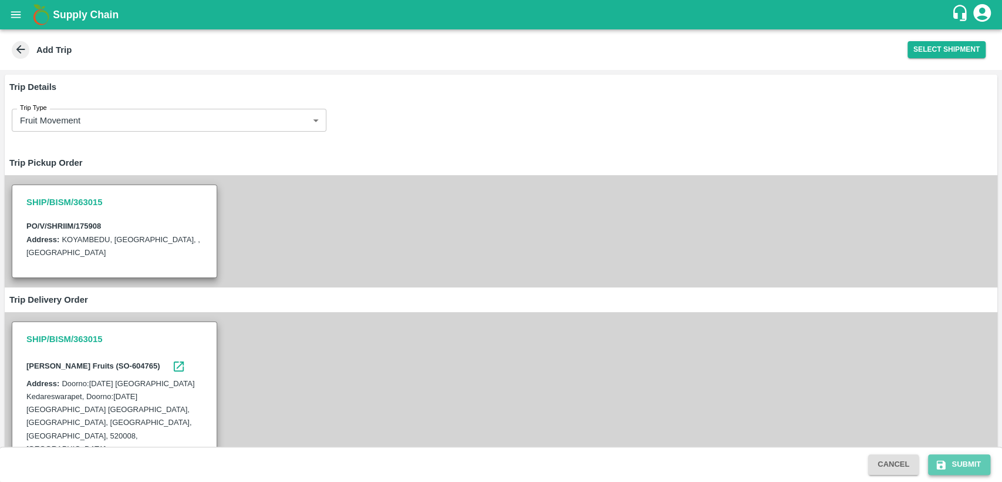
click at [955, 465] on button "Submit" at bounding box center [959, 464] width 62 height 21
click at [967, 462] on button "Submit" at bounding box center [959, 464] width 62 height 21
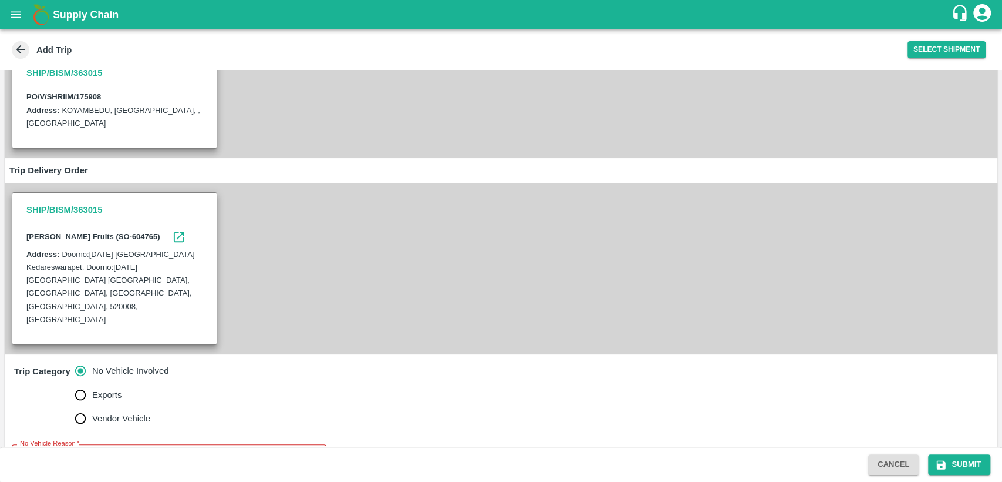
scroll to position [162, 0]
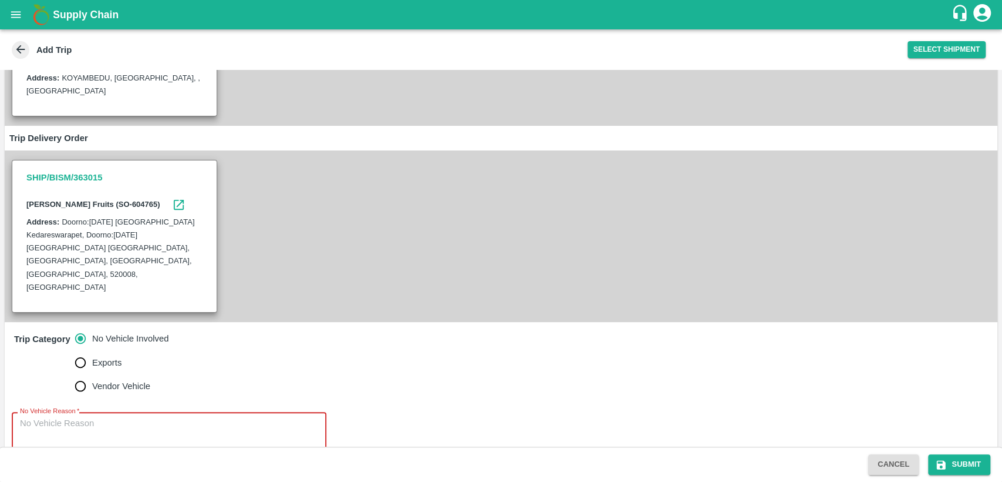
click at [133, 417] on textarea "No Vehicle Reason   *" at bounding box center [169, 435] width 298 height 37
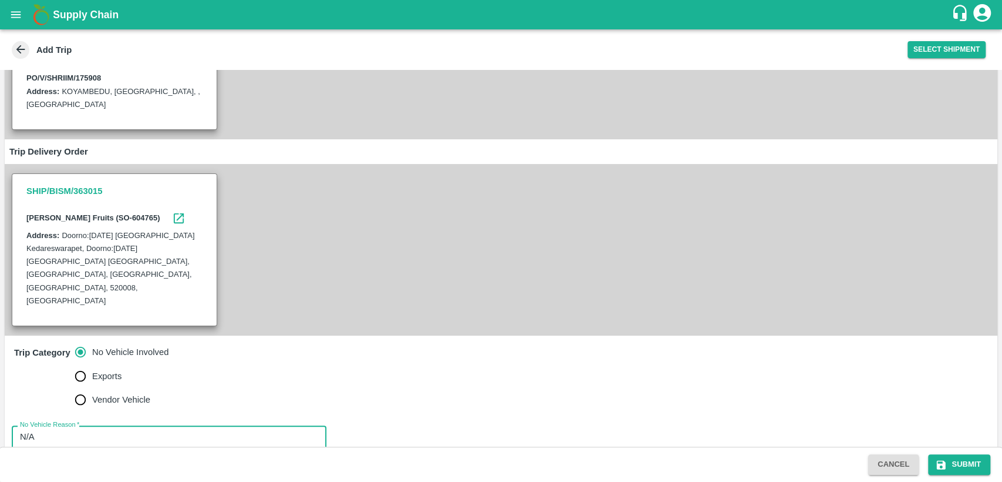
type textarea "N/A"
click at [965, 453] on div "Cancel Submit" at bounding box center [501, 463] width 1002 height 35
click at [965, 459] on button "Submit" at bounding box center [959, 464] width 62 height 21
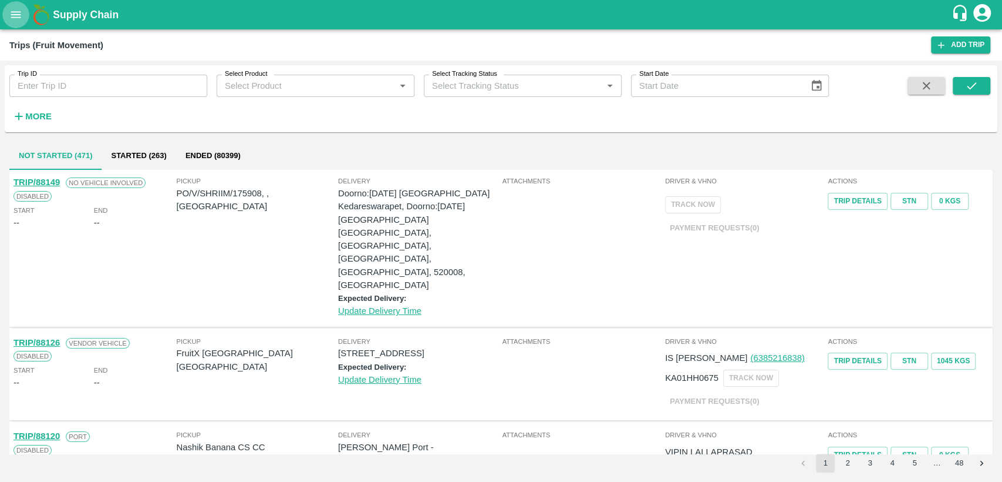
click at [17, 11] on icon "open drawer" at bounding box center [16, 14] width 10 height 6
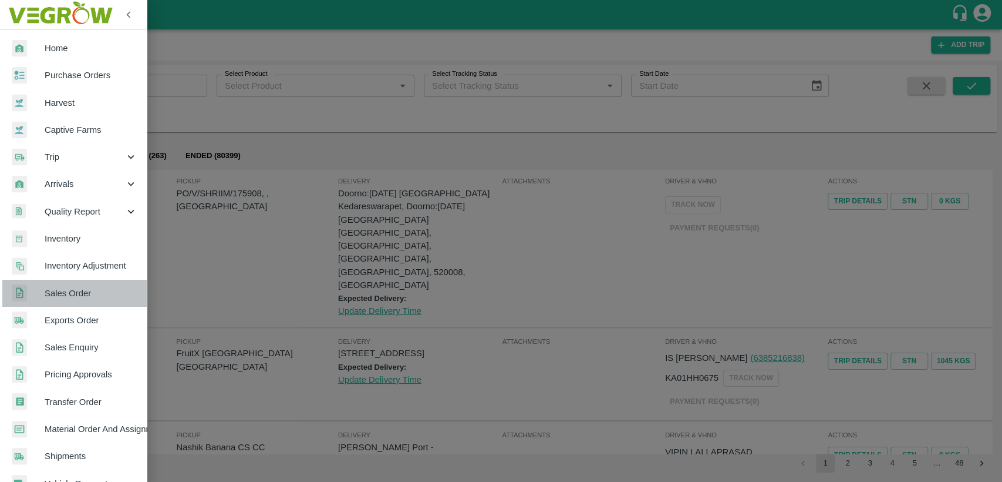
click at [78, 294] on span "Sales Order" at bounding box center [91, 293] width 93 height 13
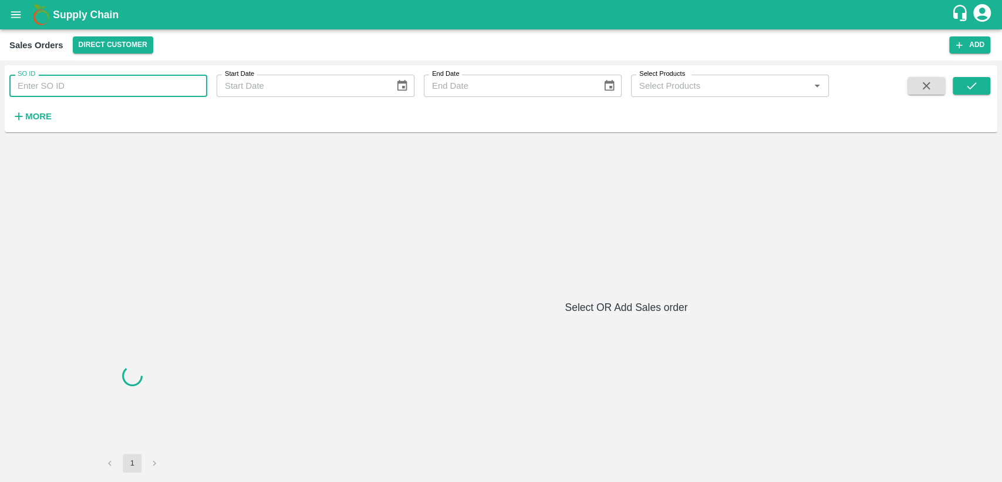
click at [99, 90] on input "SO ID" at bounding box center [108, 86] width 198 height 22
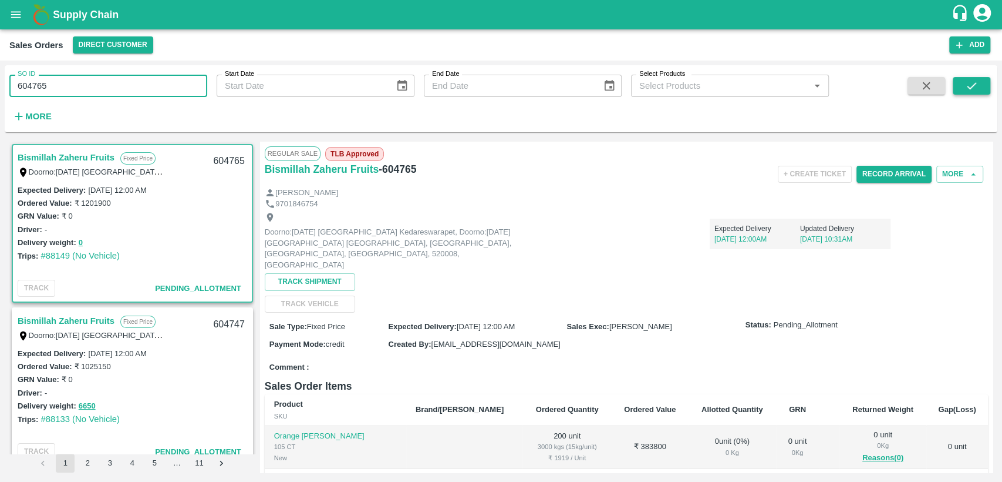
type input "604765"
click at [981, 88] on button "submit" at bounding box center [972, 86] width 38 height 18
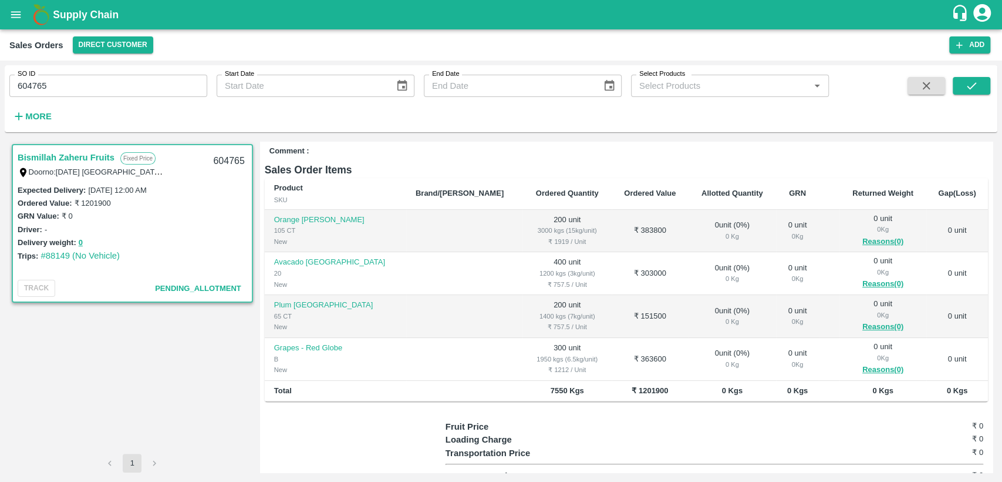
scroll to position [218, 0]
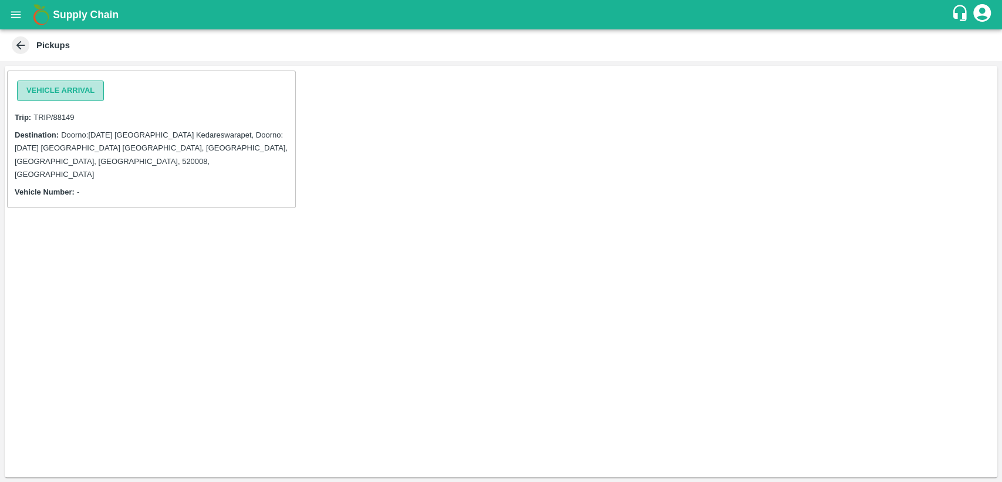
click at [79, 86] on button "Vehicle Arrival" at bounding box center [60, 90] width 87 height 21
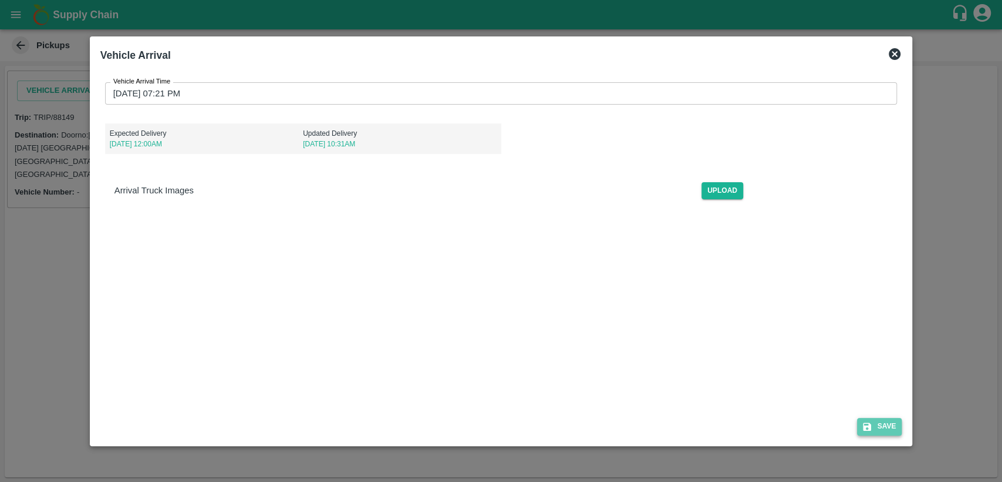
click at [882, 425] on button "Save" at bounding box center [879, 426] width 45 height 17
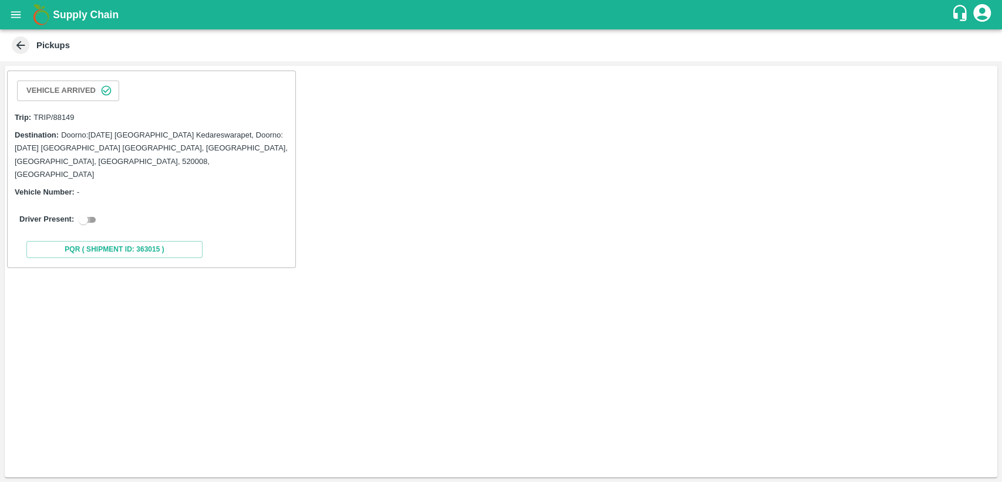
click at [89, 213] on input "checkbox" at bounding box center [83, 220] width 42 height 14
checkbox input "true"
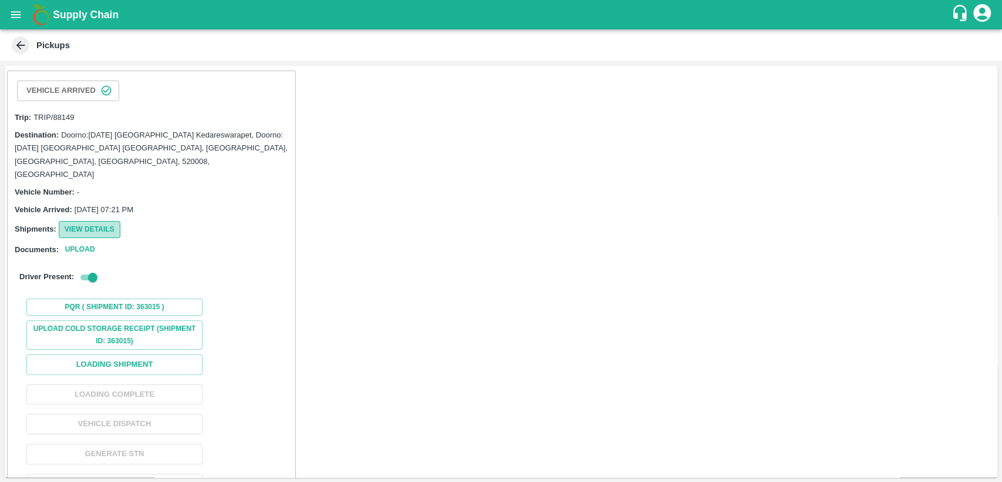
click at [87, 221] on button "View Details" at bounding box center [90, 229] width 62 height 17
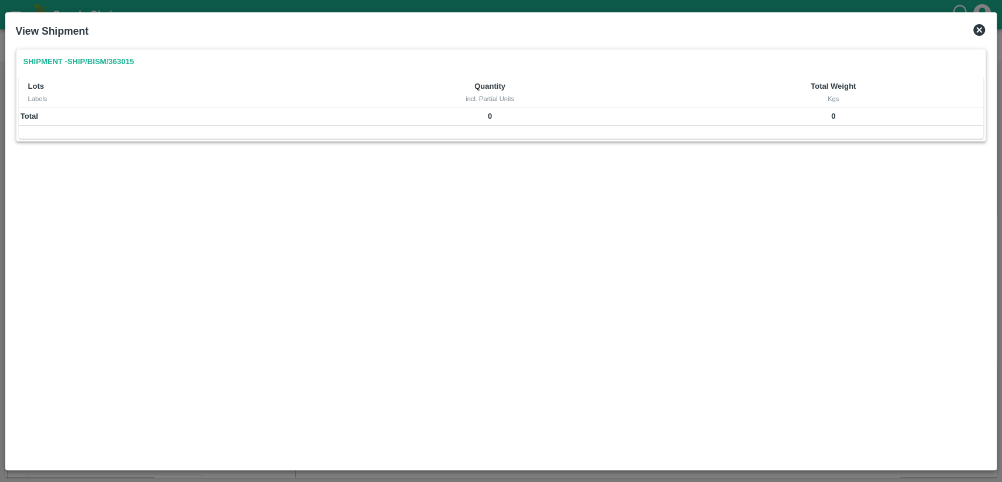
click at [973, 32] on icon at bounding box center [980, 30] width 14 height 14
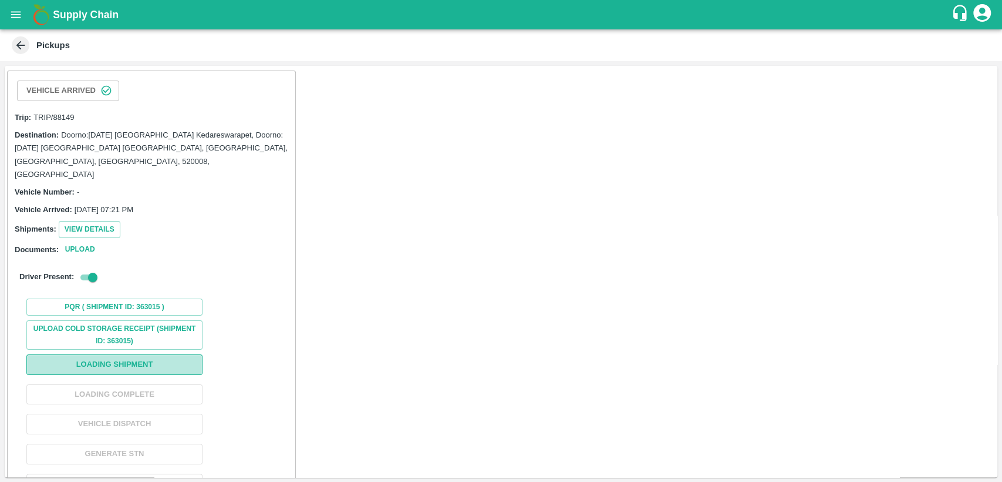
click at [130, 354] on button "Loading Shipment" at bounding box center [114, 364] width 176 height 21
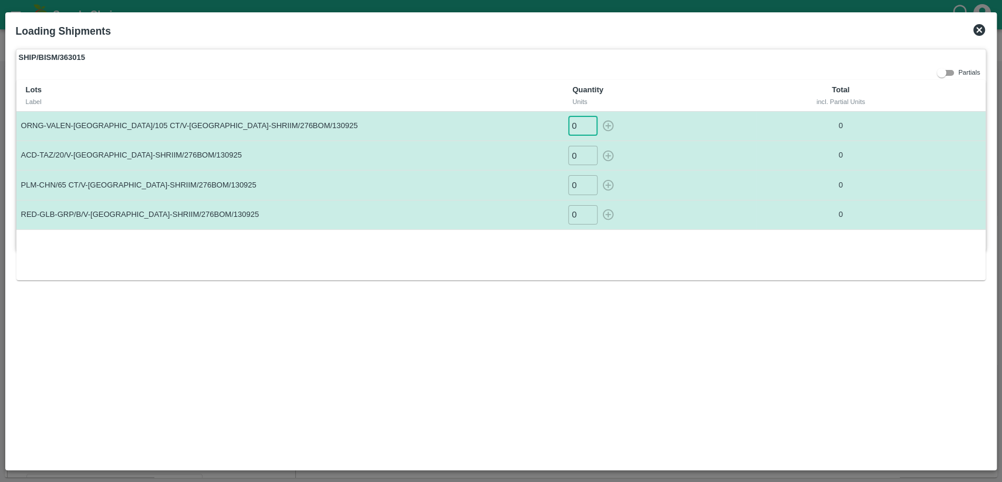
click at [581, 120] on input "0" at bounding box center [582, 125] width 29 height 19
click at [608, 127] on icon "button" at bounding box center [608, 125] width 11 height 11
type input "0"
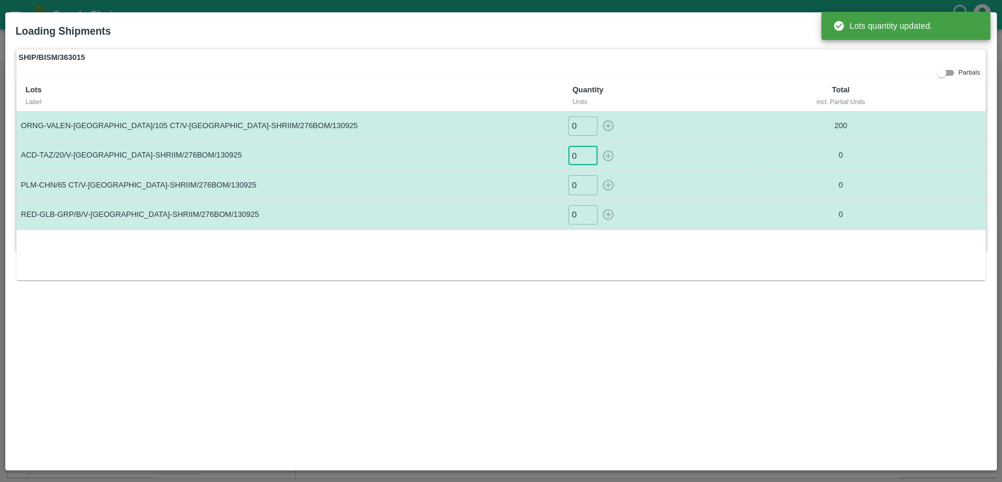
click at [578, 152] on input "0" at bounding box center [582, 155] width 29 height 19
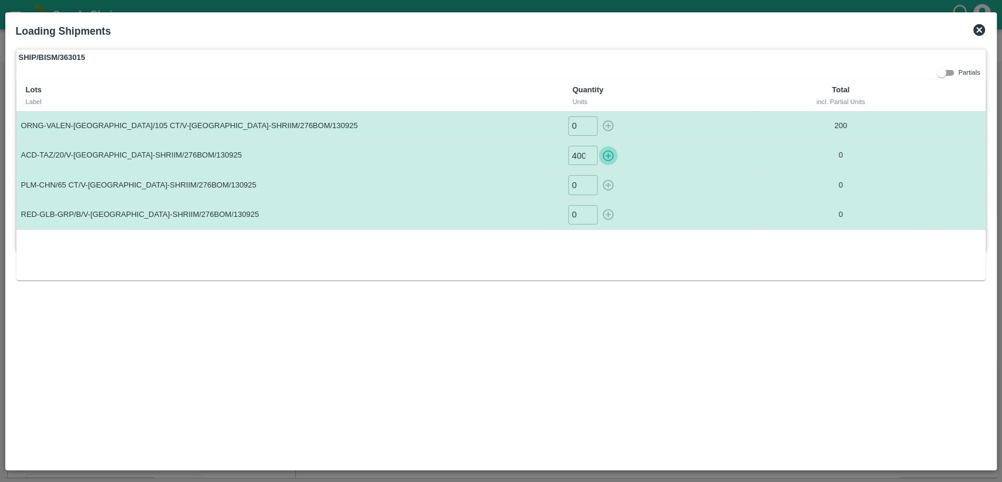
click at [609, 159] on icon "button" at bounding box center [608, 155] width 13 height 13
type input "0"
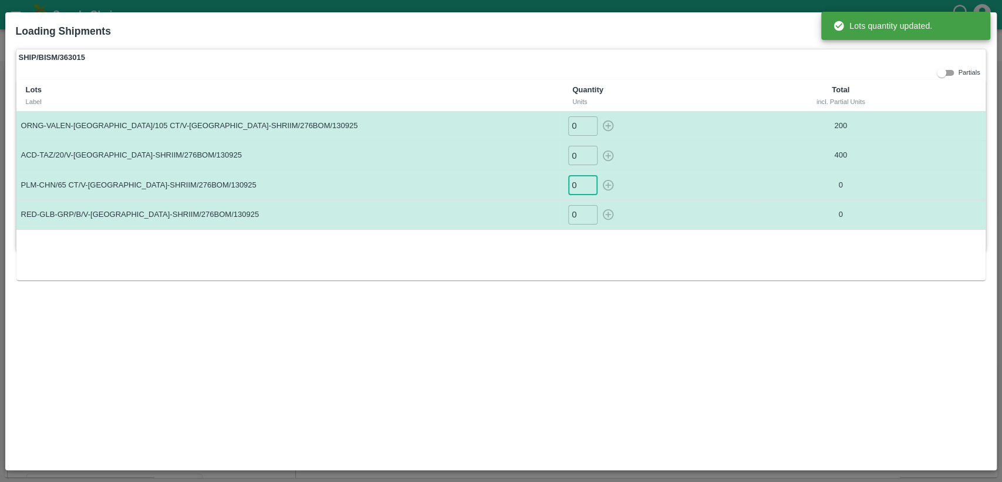
click at [576, 187] on input "0" at bounding box center [582, 184] width 29 height 19
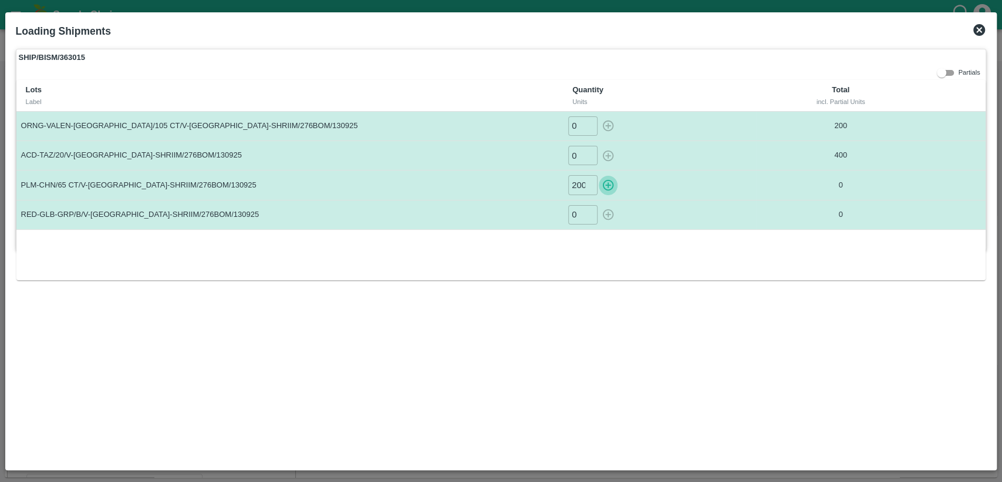
click at [610, 186] on icon "button" at bounding box center [608, 185] width 13 height 13
type input "0"
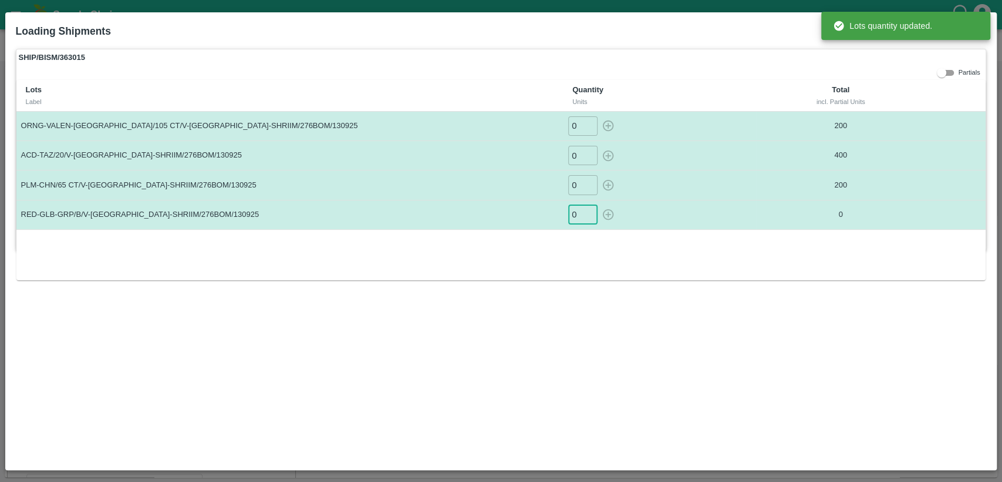
click at [578, 217] on input "0" at bounding box center [582, 214] width 29 height 19
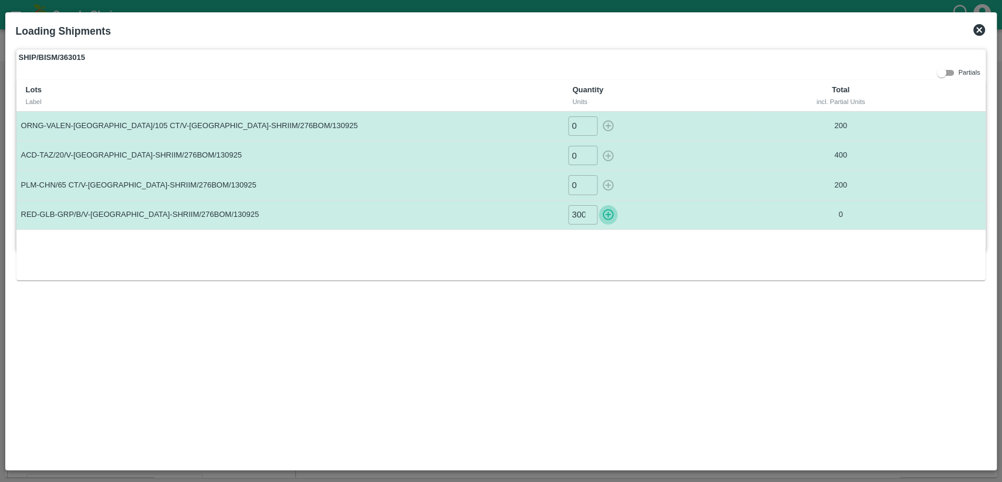
click at [610, 220] on icon "button" at bounding box center [608, 214] width 13 height 13
type input "0"
click at [977, 29] on icon at bounding box center [980, 30] width 12 height 12
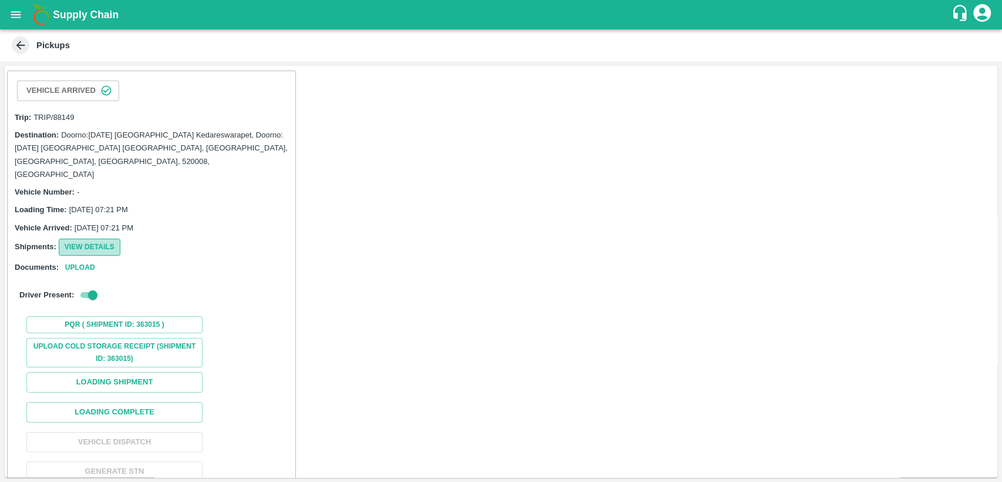
click at [90, 238] on button "View Details" at bounding box center [90, 246] width 62 height 17
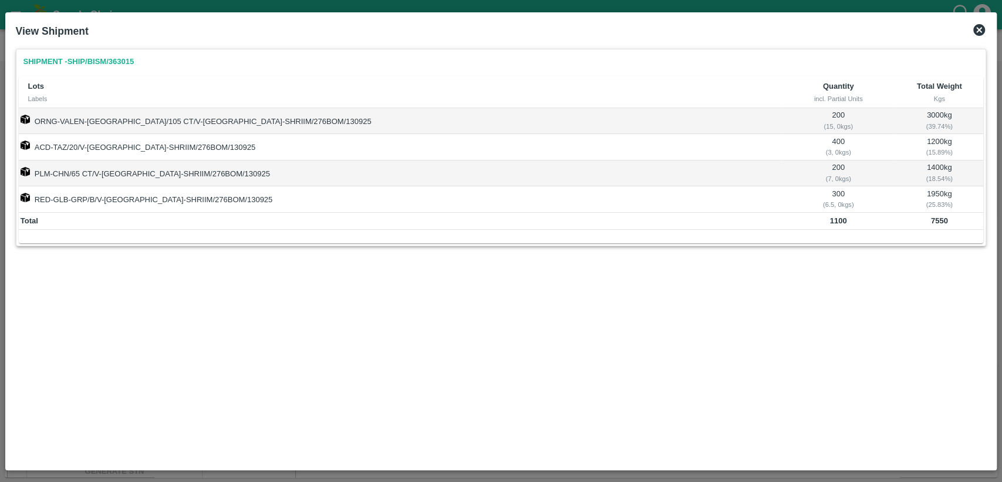
click at [977, 33] on icon at bounding box center [980, 30] width 12 height 12
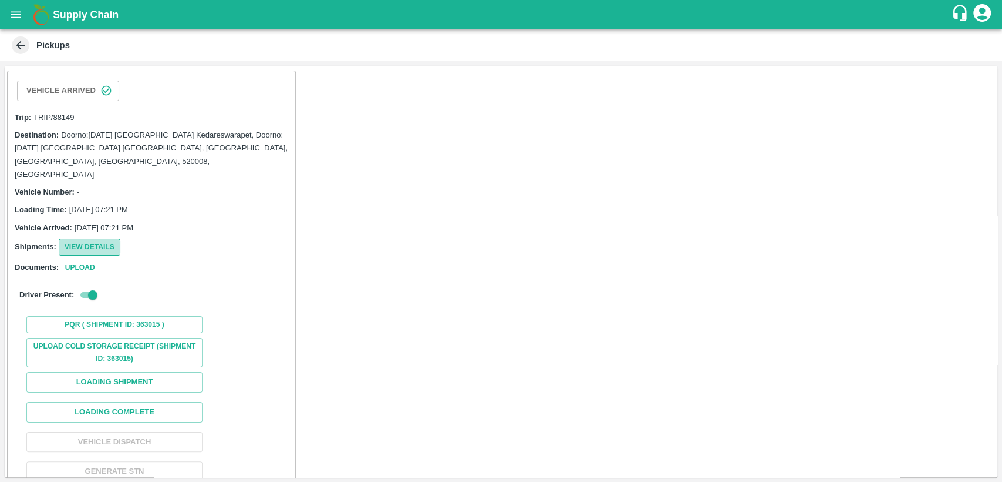
click at [105, 238] on button "View Details" at bounding box center [90, 246] width 62 height 17
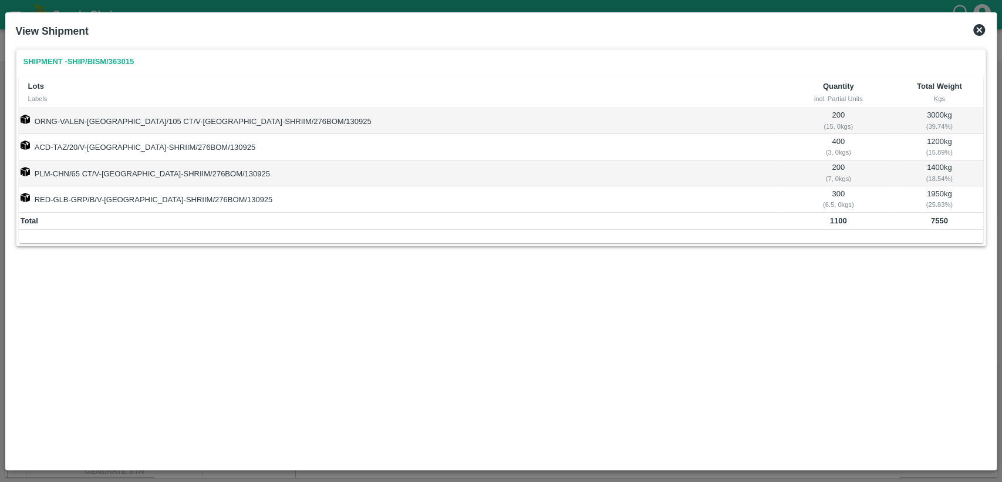
click at [980, 33] on icon at bounding box center [980, 30] width 12 height 12
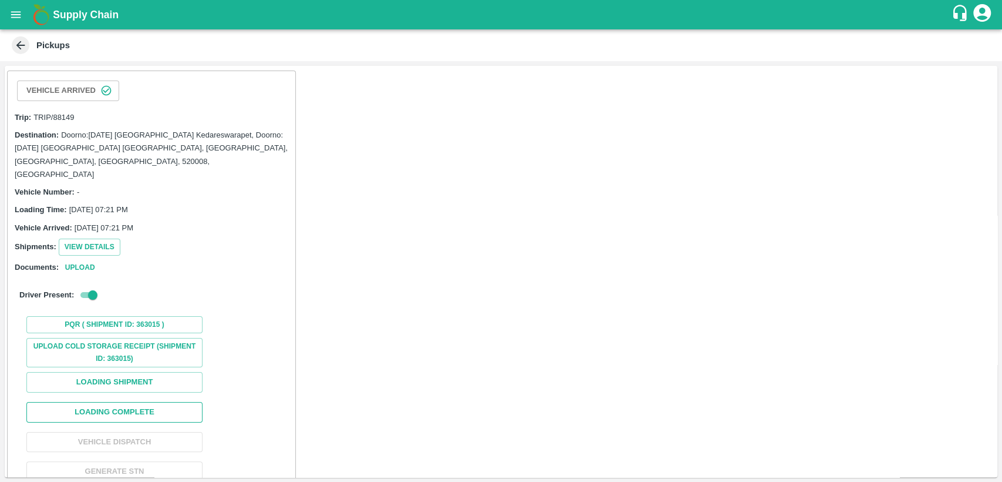
click at [107, 402] on button "Loading Complete" at bounding box center [114, 412] width 176 height 21
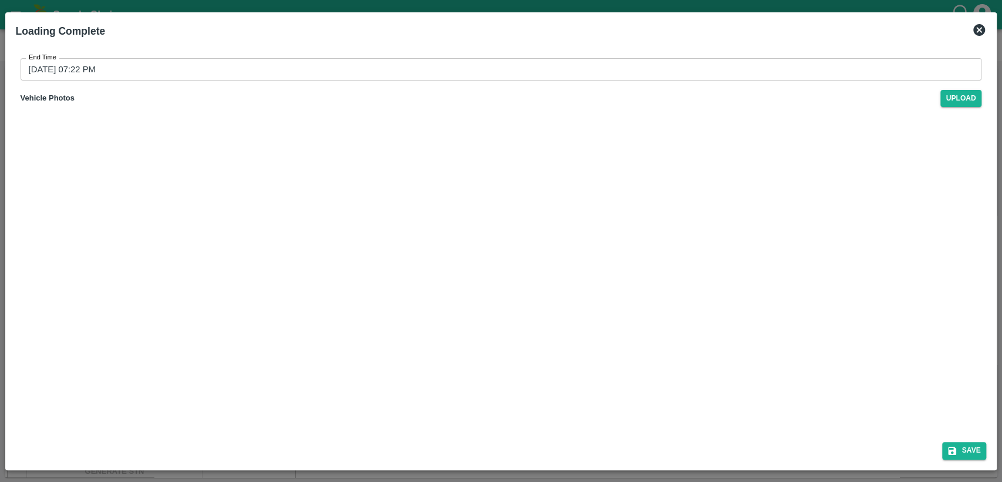
type input "13/09/2025 07:23 PM"
click at [974, 448] on button "Save" at bounding box center [965, 450] width 45 height 17
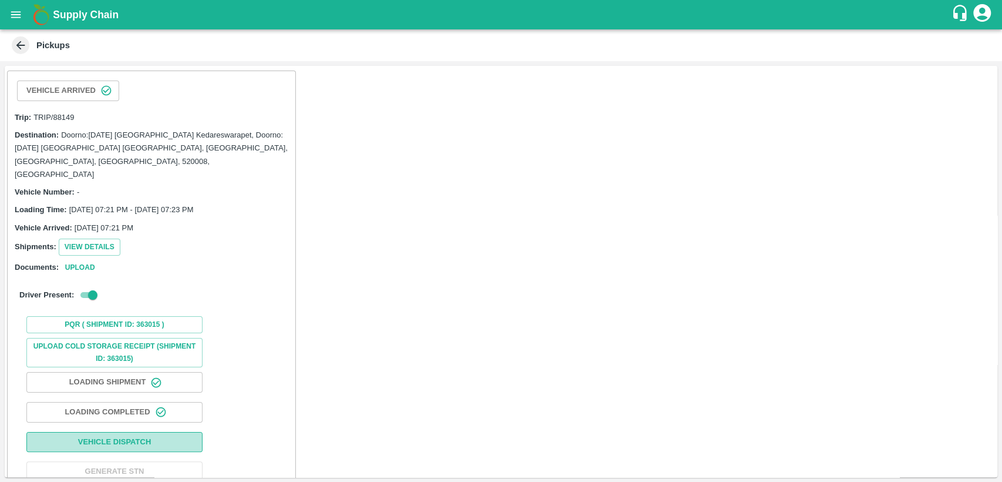
click at [183, 432] on button "Vehicle Dispatch" at bounding box center [114, 442] width 176 height 21
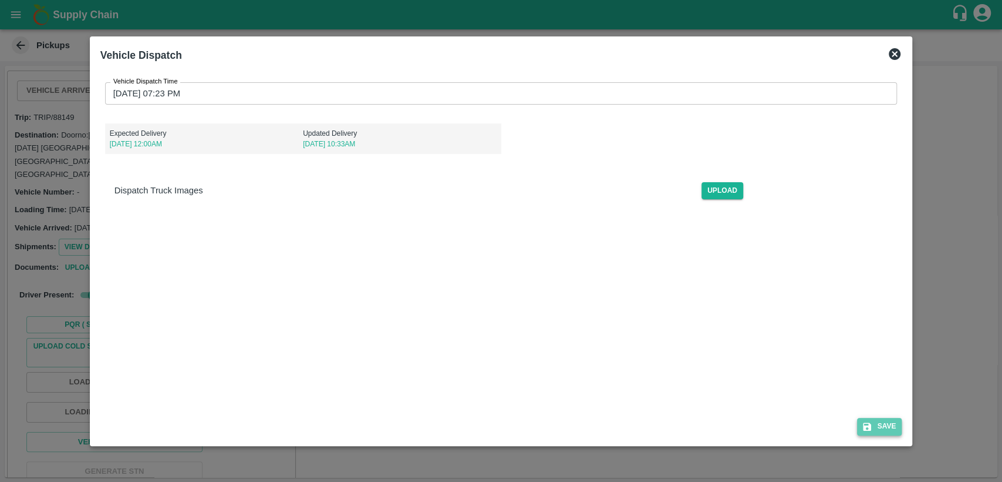
click at [880, 422] on button "Save" at bounding box center [879, 426] width 45 height 17
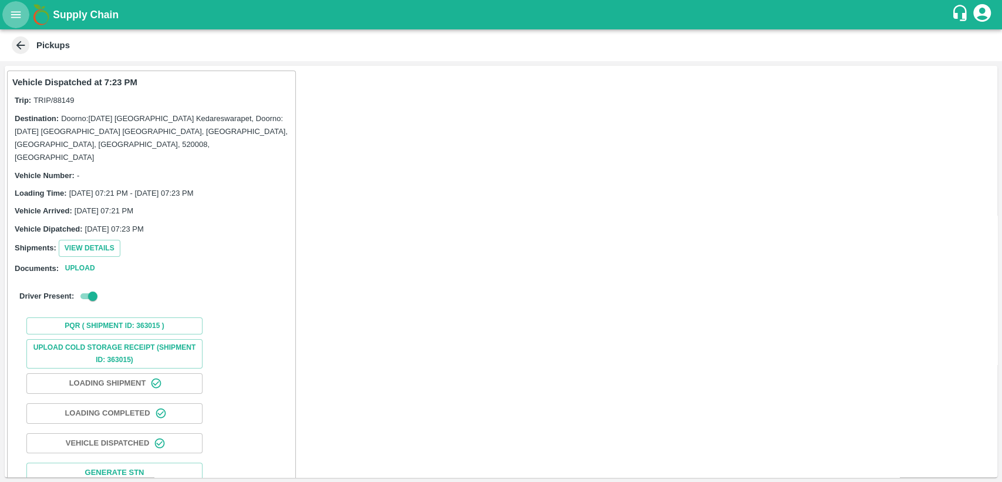
click at [17, 11] on icon "open drawer" at bounding box center [15, 14] width 13 height 13
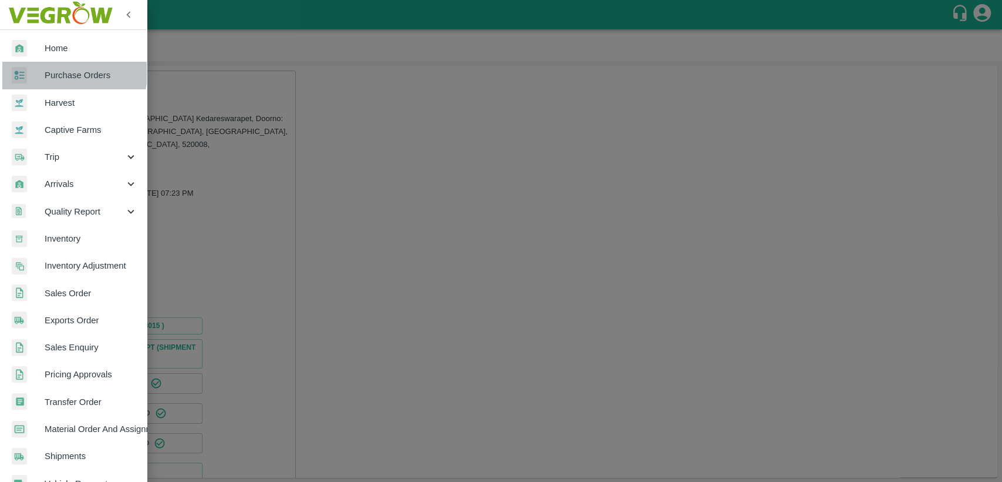
click at [64, 73] on span "Purchase Orders" at bounding box center [91, 75] width 93 height 13
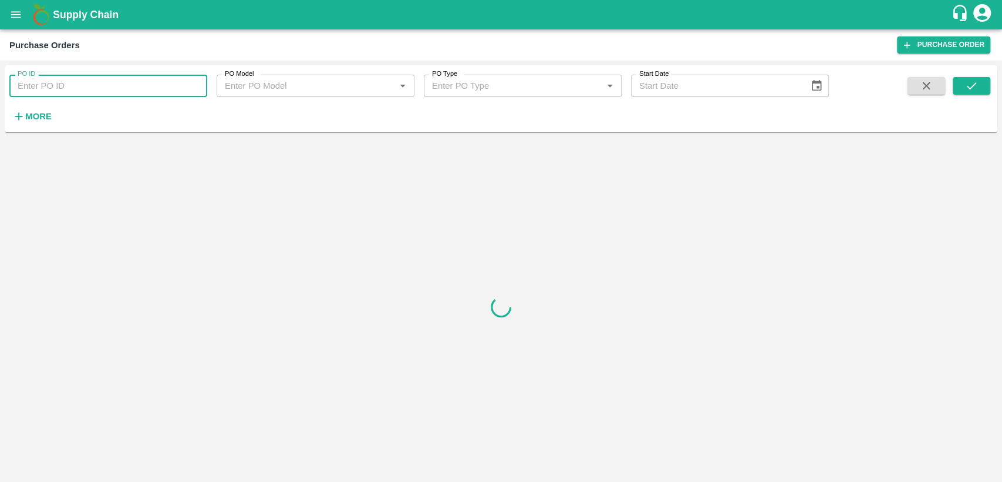
click at [66, 89] on input "PO ID" at bounding box center [108, 86] width 198 height 22
type input "175908"
click at [978, 79] on icon "submit" at bounding box center [971, 85] width 13 height 13
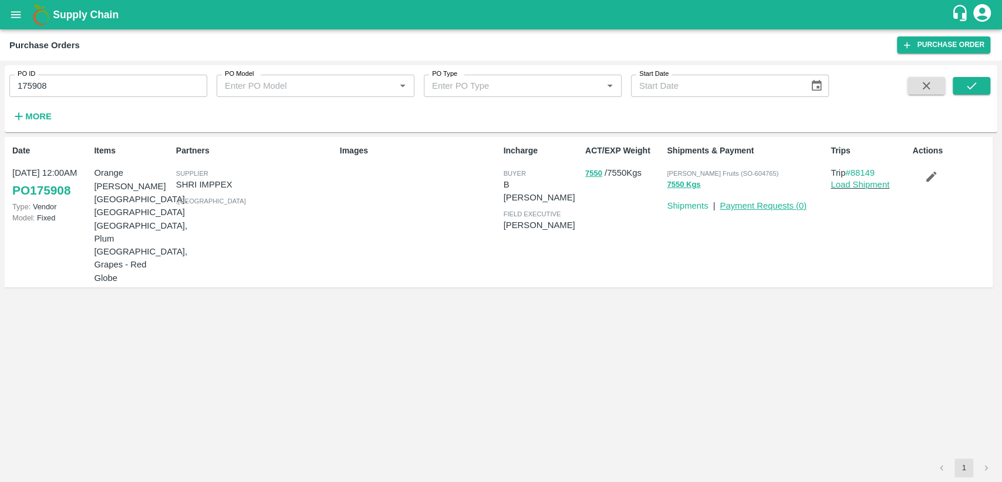
click at [753, 206] on link "Payment Requests ( 0 )" at bounding box center [763, 205] width 87 height 9
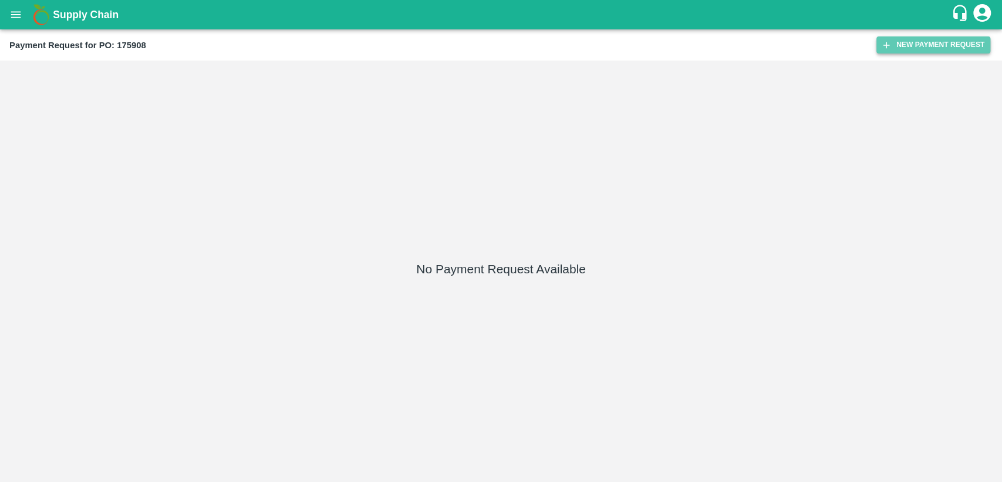
click at [968, 40] on button "New Payment Request" at bounding box center [934, 44] width 114 height 17
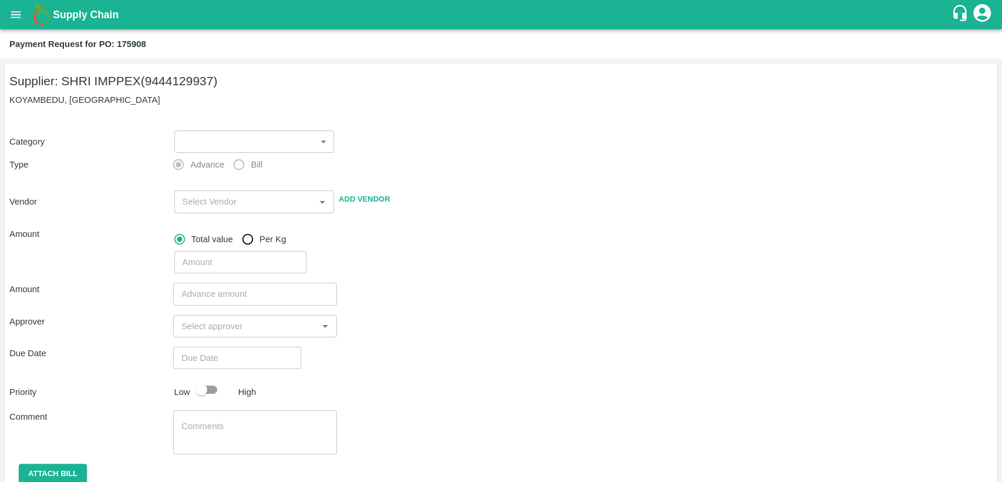
click at [249, 147] on body "Supply Chain Payment Request for PO: 175908 Supplier: SHRI IMPPEX (9444129937) …" at bounding box center [501, 241] width 1002 height 482
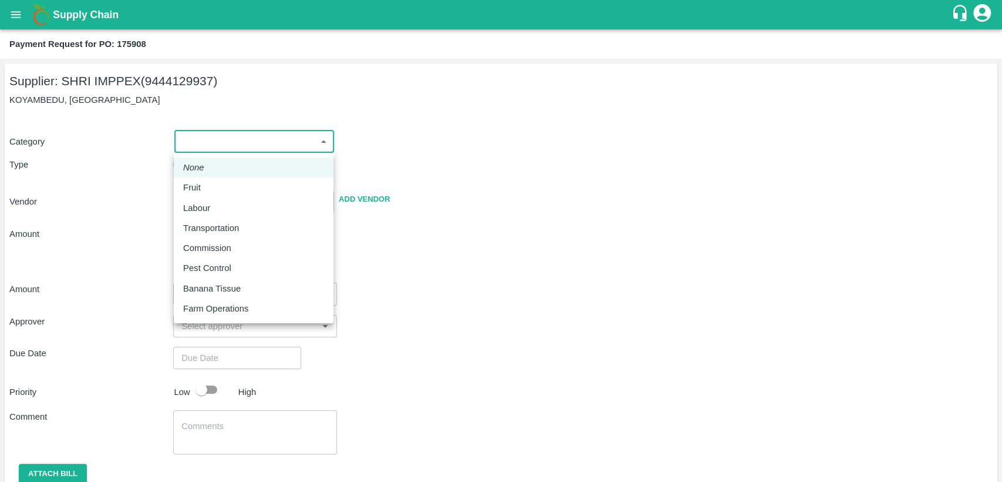
click at [233, 181] on div "Fruit" at bounding box center [253, 187] width 141 height 13
type input "1"
type input "SHRI IMPPEX - 9444129937(Supplier)"
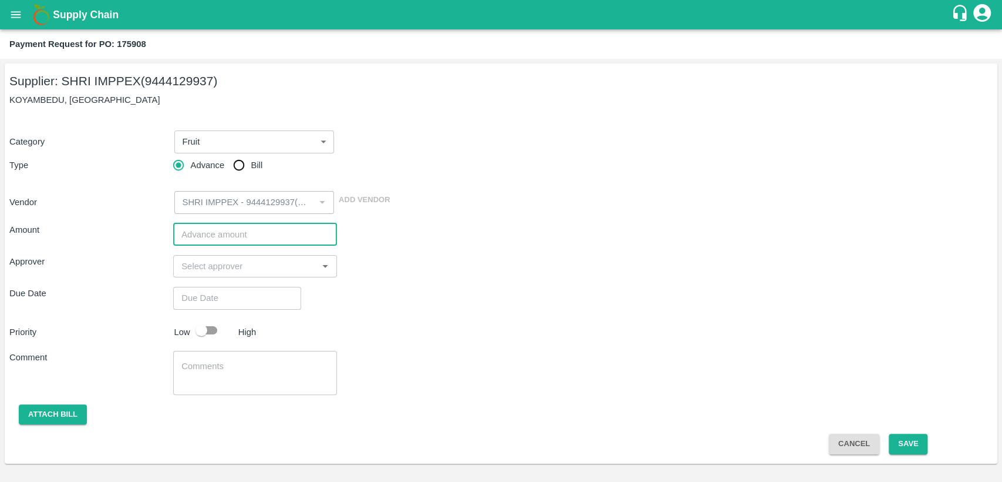
click at [287, 241] on input "number" at bounding box center [255, 234] width 164 height 22
paste input "1190000"
type input "1190000"
click at [254, 265] on input "input" at bounding box center [245, 265] width 137 height 15
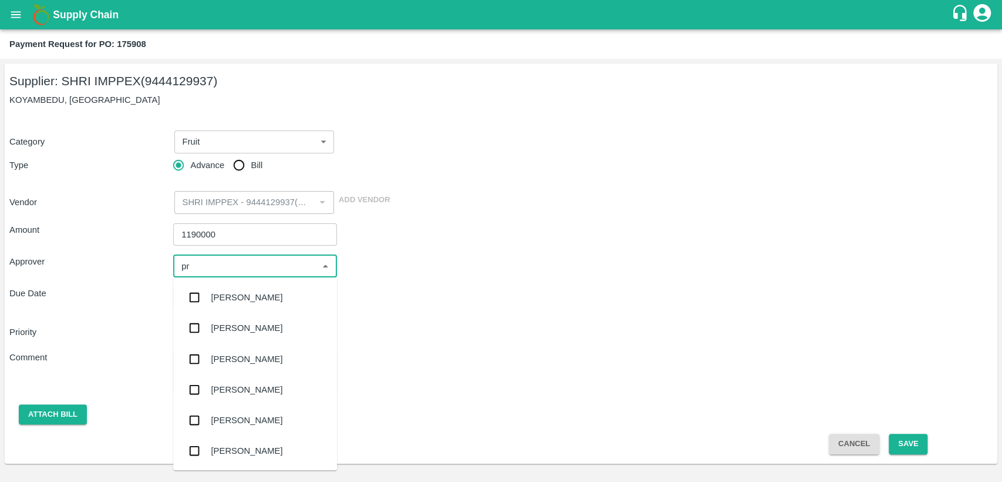
type input "pra"
click at [253, 387] on div "Praveen Kumar" at bounding box center [247, 389] width 72 height 13
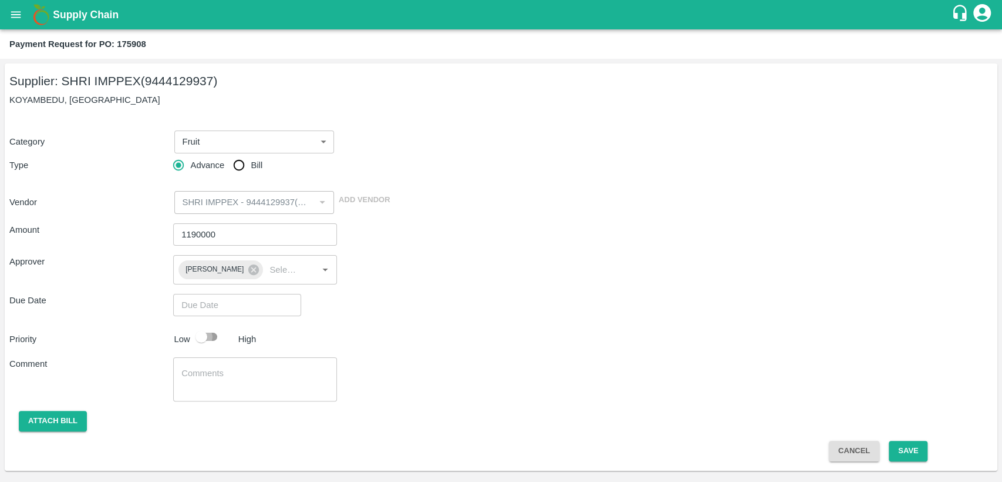
click at [209, 337] on input "checkbox" at bounding box center [201, 336] width 67 height 22
checkbox input "true"
type input "DD/MM/YYYY hh:mm aa"
click at [228, 313] on input "DD/MM/YYYY hh:mm aa" at bounding box center [233, 305] width 120 height 22
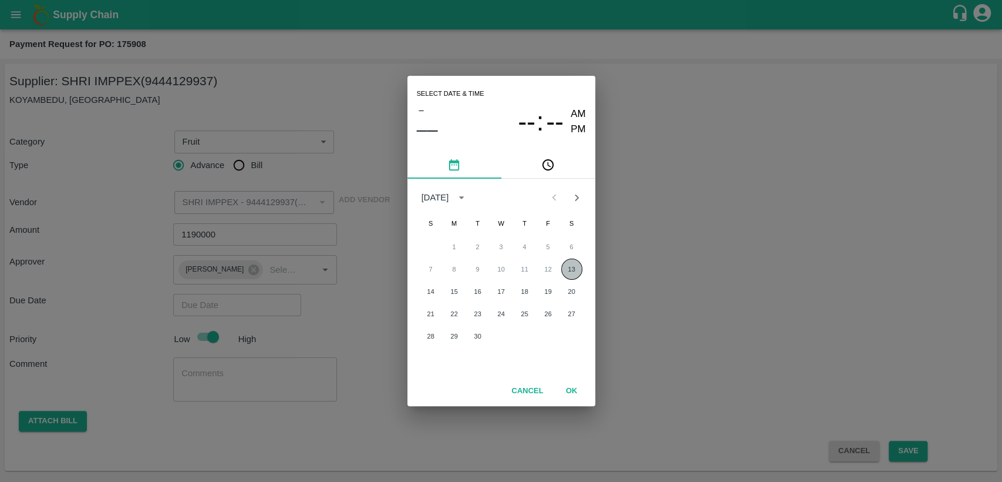
click at [567, 272] on button "13" at bounding box center [571, 268] width 21 height 21
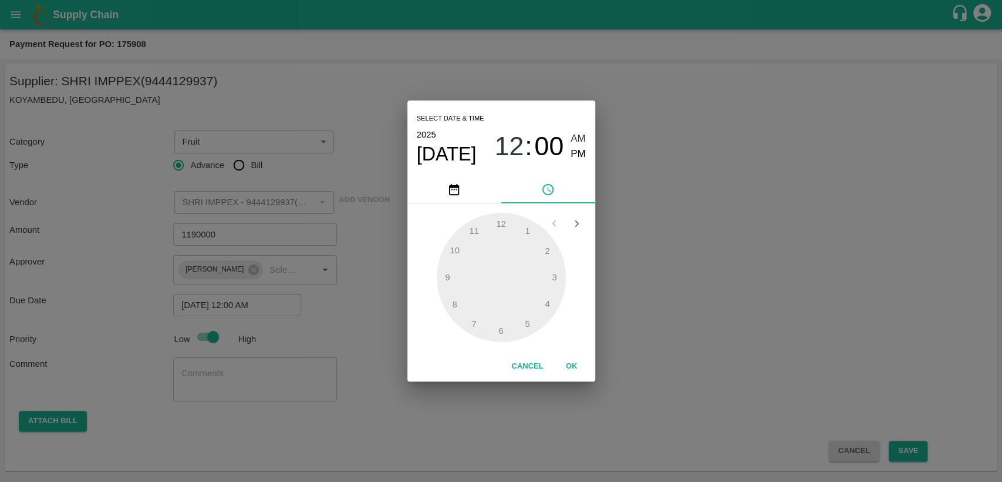
click at [581, 155] on span "PM" at bounding box center [578, 154] width 15 height 16
click at [455, 300] on div at bounding box center [501, 277] width 129 height 129
type input "13/09/2025 08:00 PM"
click at [583, 154] on span "PM" at bounding box center [578, 154] width 15 height 16
click at [580, 156] on span "PM" at bounding box center [578, 154] width 15 height 16
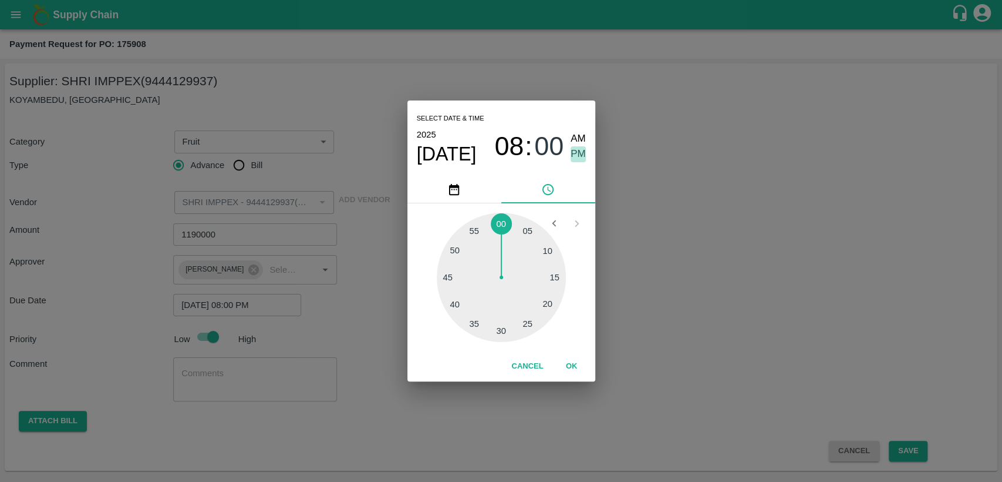
click at [578, 159] on span "PM" at bounding box center [578, 154] width 15 height 16
click at [576, 368] on button "OK" at bounding box center [572, 366] width 38 height 21
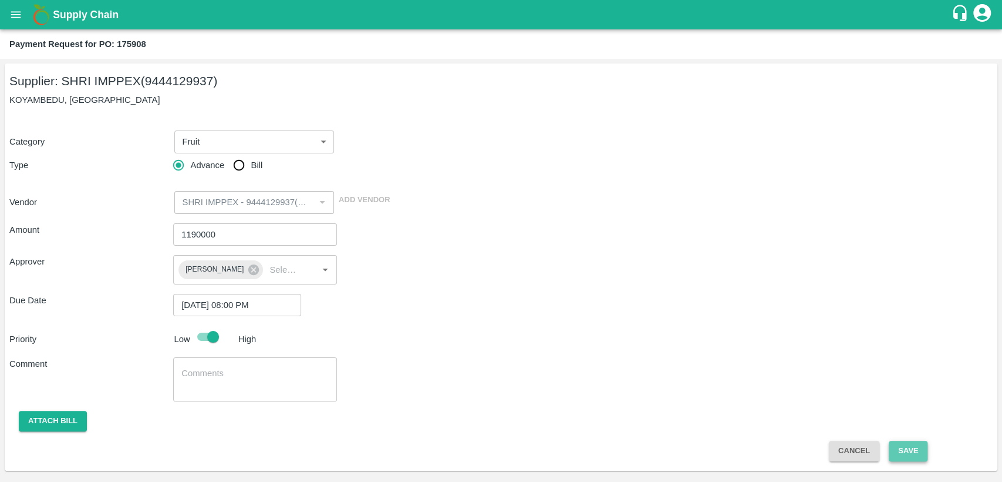
click at [918, 448] on button "Save" at bounding box center [908, 450] width 39 height 21
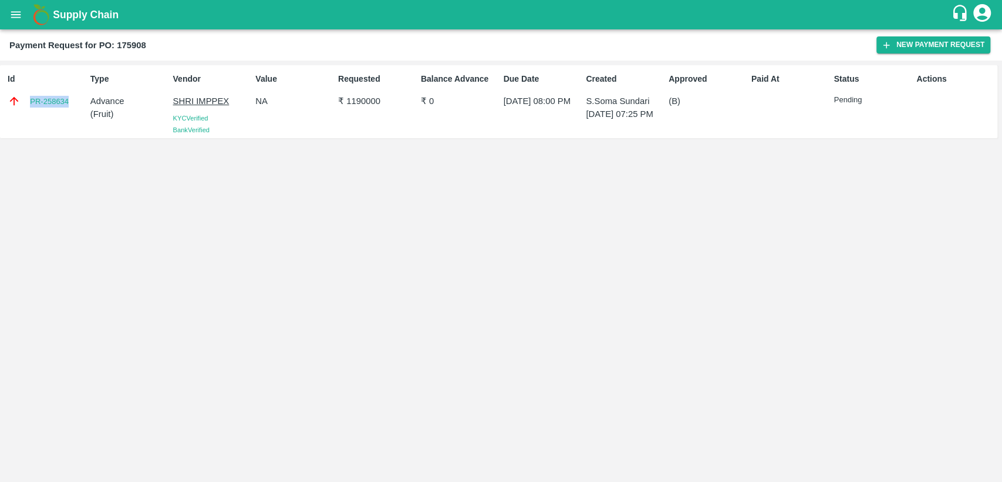
drag, startPoint x: 75, startPoint y: 101, endPoint x: 28, endPoint y: 109, distance: 47.7
click at [28, 109] on div "Id PR-258634" at bounding box center [44, 101] width 83 height 67
copy link "PR-258634"
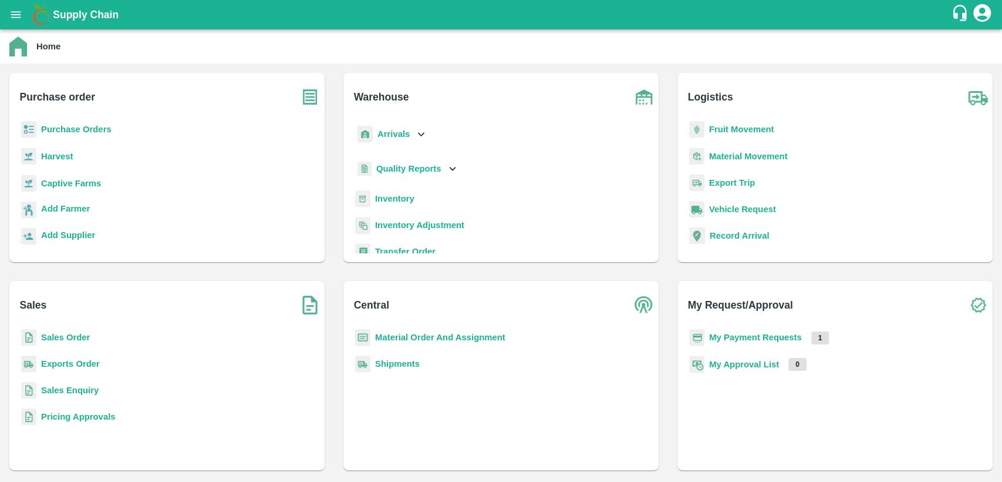
click at [84, 132] on b "Purchase Orders" at bounding box center [76, 129] width 70 height 9
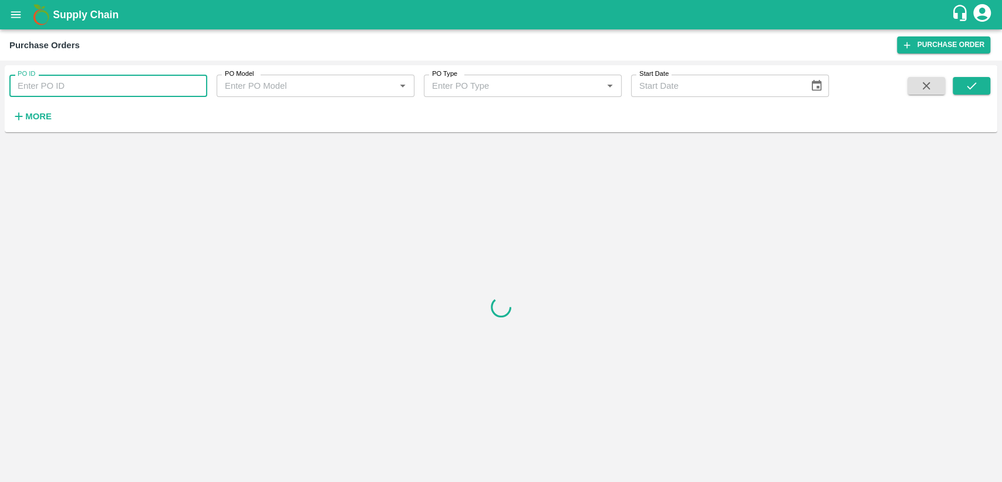
click at [85, 89] on input "PO ID" at bounding box center [108, 86] width 198 height 22
type input "175908"
click at [960, 90] on button "submit" at bounding box center [972, 86] width 38 height 18
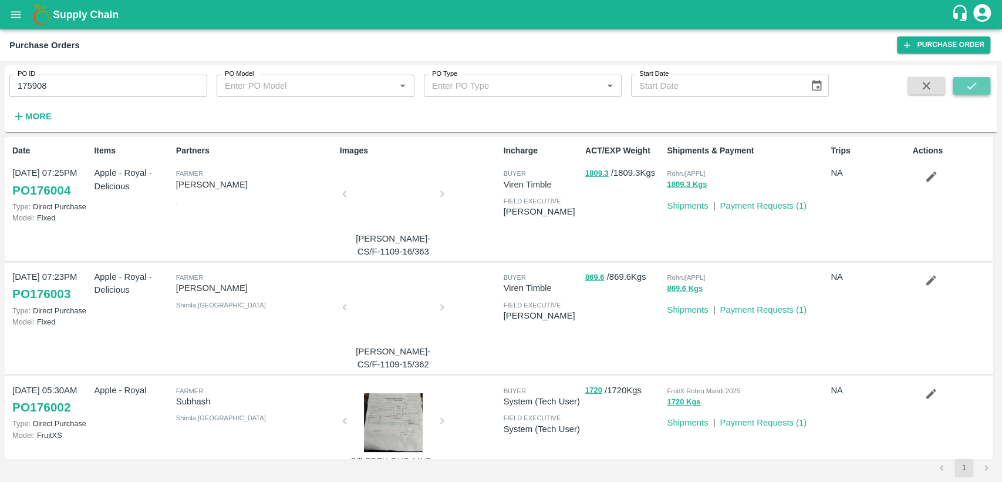
click at [973, 91] on icon "submit" at bounding box center [971, 85] width 13 height 13
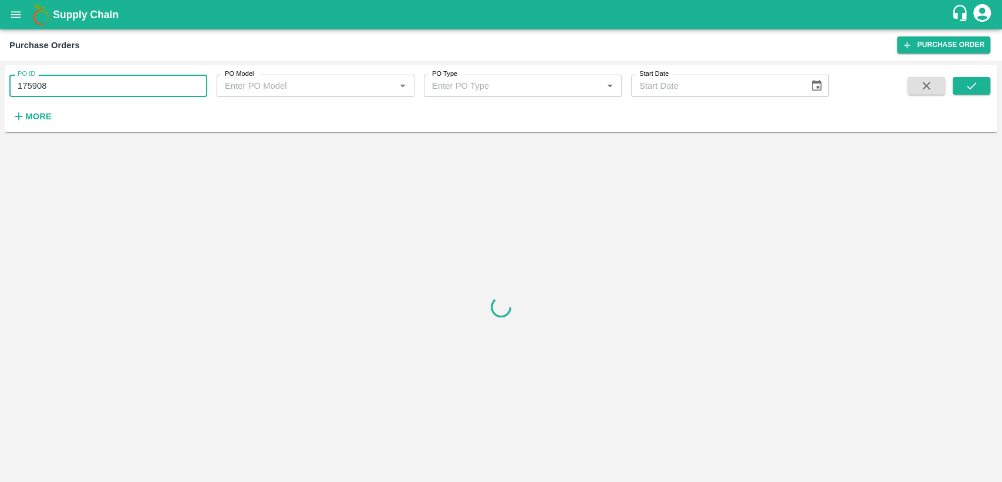
drag, startPoint x: 68, startPoint y: 91, endPoint x: 5, endPoint y: 90, distance: 62.8
click at [5, 90] on div "PO ID 175908 PO ID" at bounding box center [103, 81] width 207 height 32
